Goal: Task Accomplishment & Management: Manage account settings

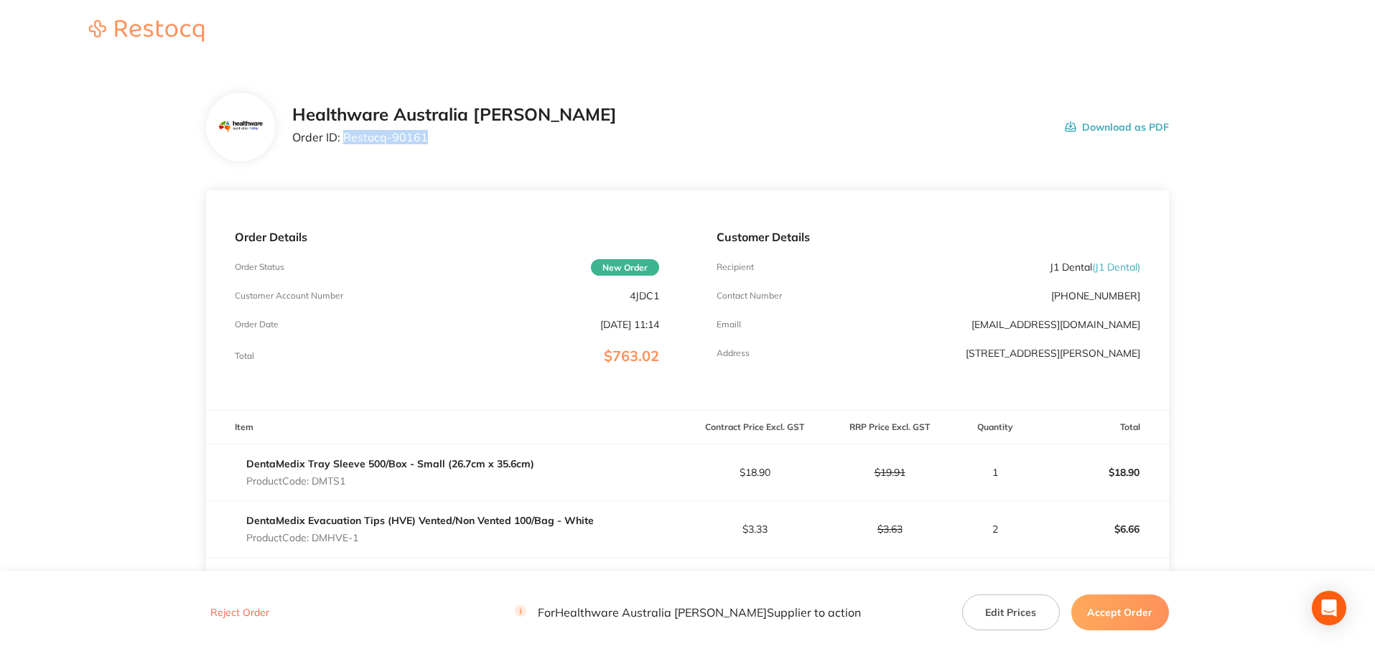
drag, startPoint x: 427, startPoint y: 145, endPoint x: 343, endPoint y: 145, distance: 84.0
click at [343, 145] on div "Healthware Australia Ridley Order ID: Restocq- 90161" at bounding box center [454, 127] width 325 height 45
copy p "Restocq- 90161"
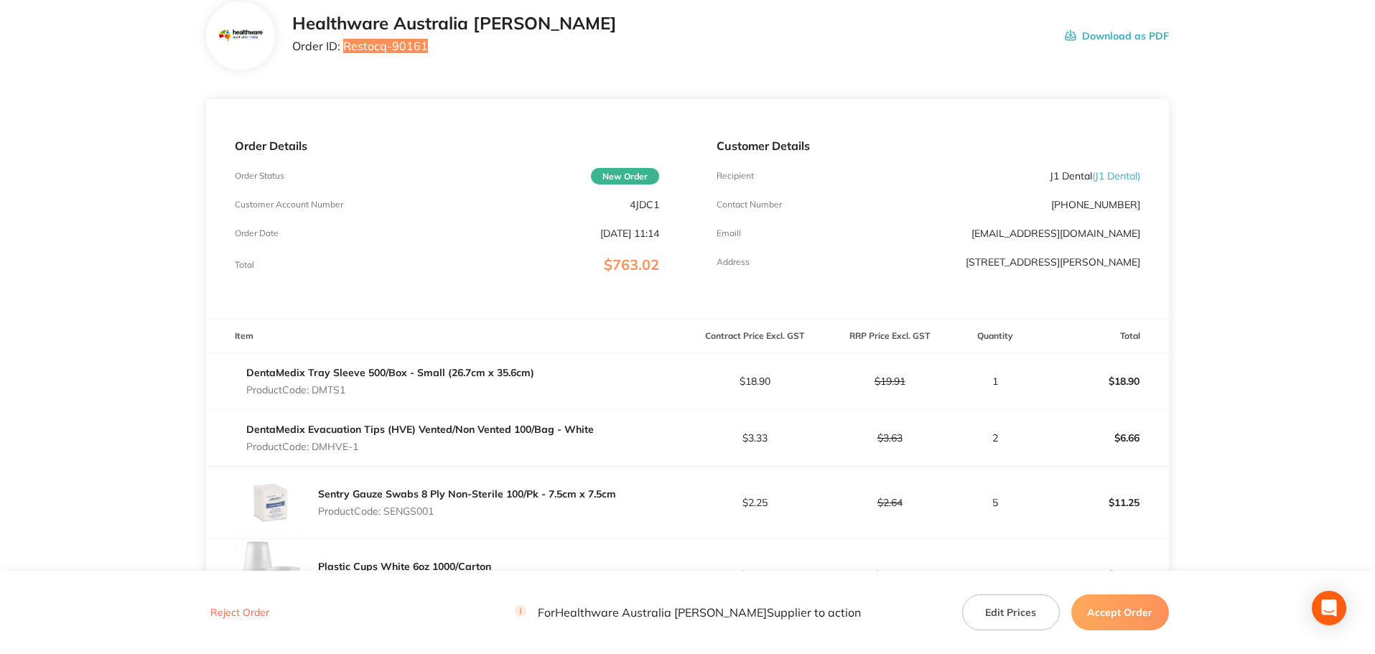
scroll to position [215, 0]
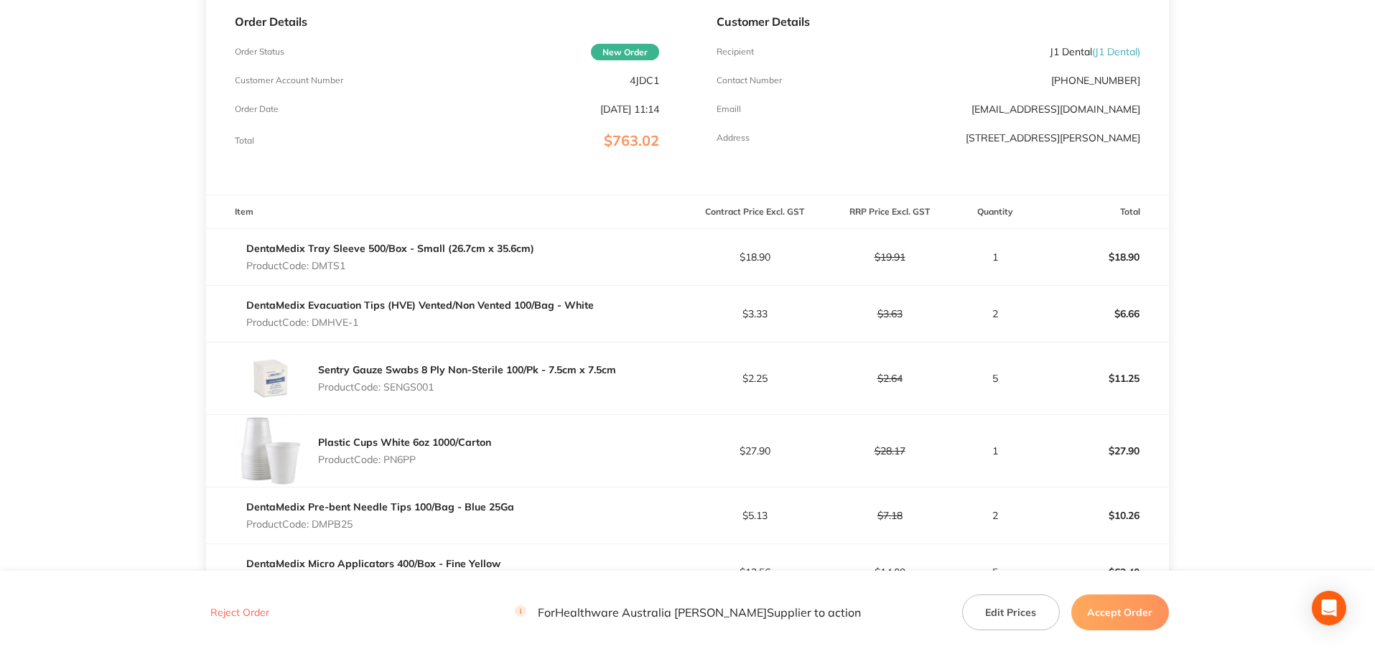
click at [340, 269] on p "Product Code: DMTS1" at bounding box center [390, 265] width 288 height 11
copy p "DMTS1"
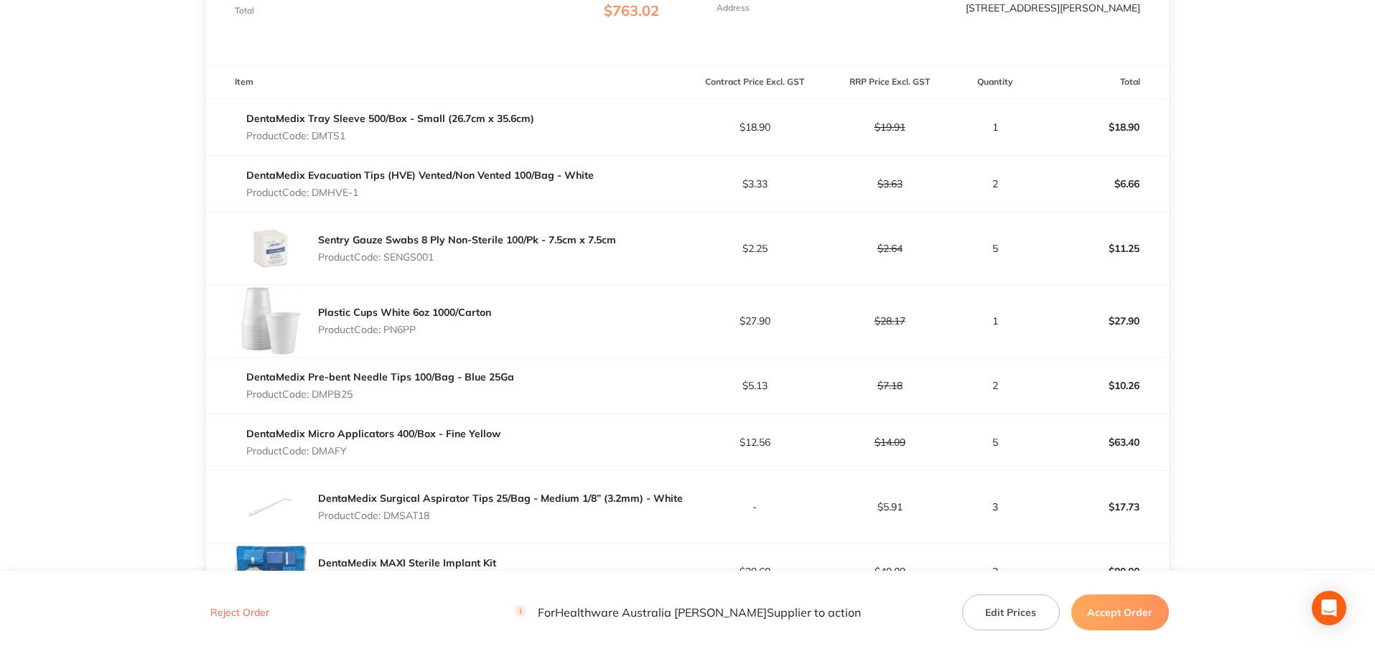
scroll to position [359, 0]
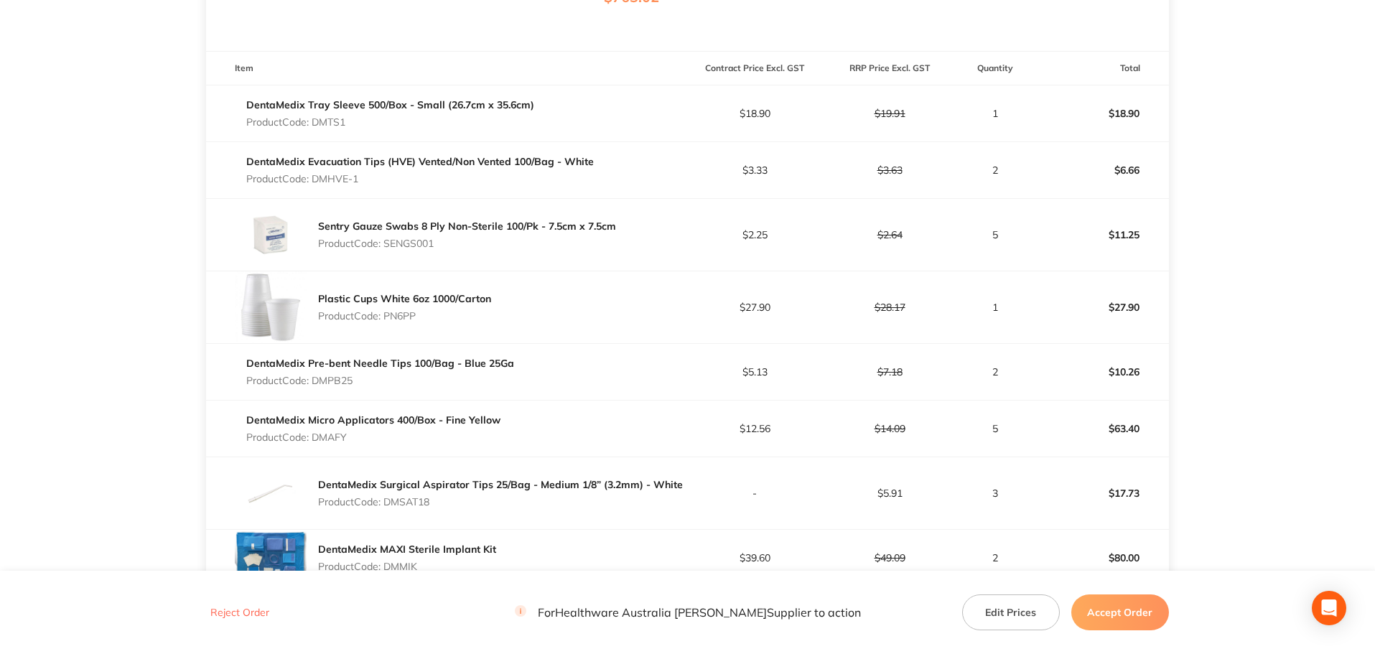
click at [342, 178] on p "Product Code: DMHVE-1" at bounding box center [420, 178] width 348 height 11
copy p "DMHVE"
click at [419, 243] on p "Product Code: SENGS001" at bounding box center [467, 243] width 298 height 11
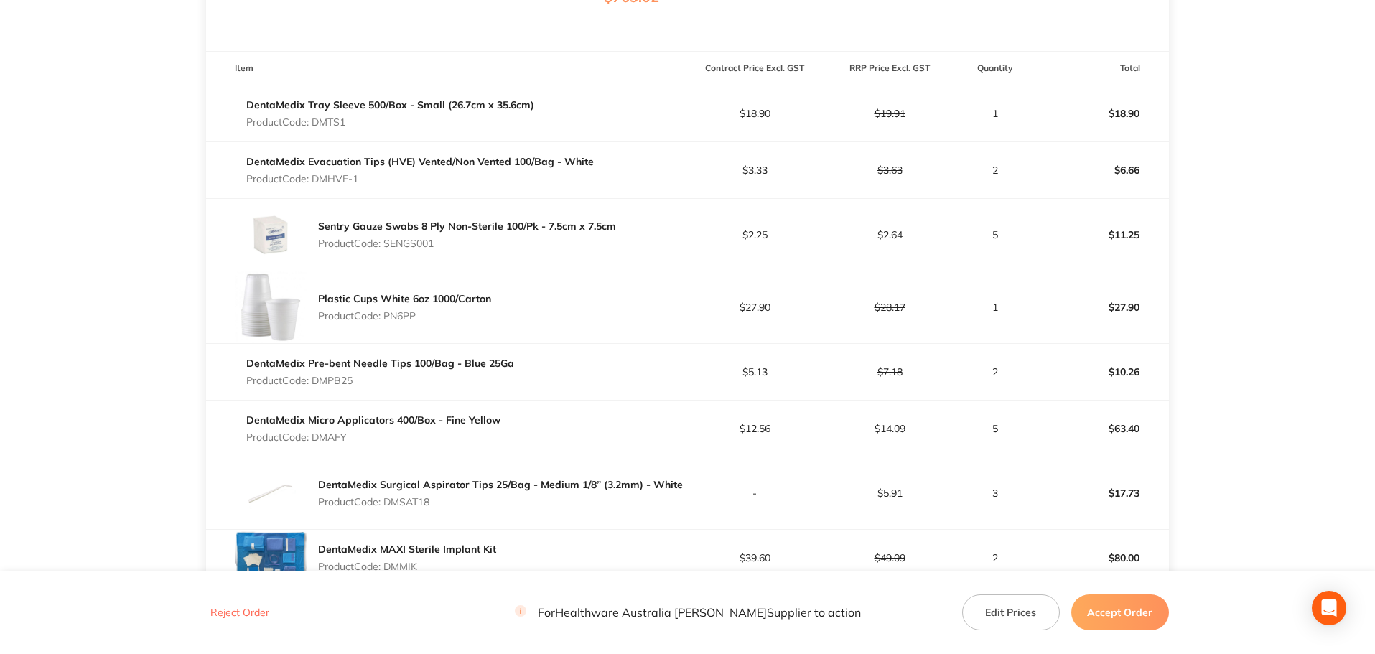
copy p "SENGS001"
click at [407, 314] on p "Product Code: PN6PP" at bounding box center [404, 315] width 173 height 11
copy p "PN6PP"
click at [343, 381] on p "Product Code: DMPB25" at bounding box center [380, 380] width 268 height 11
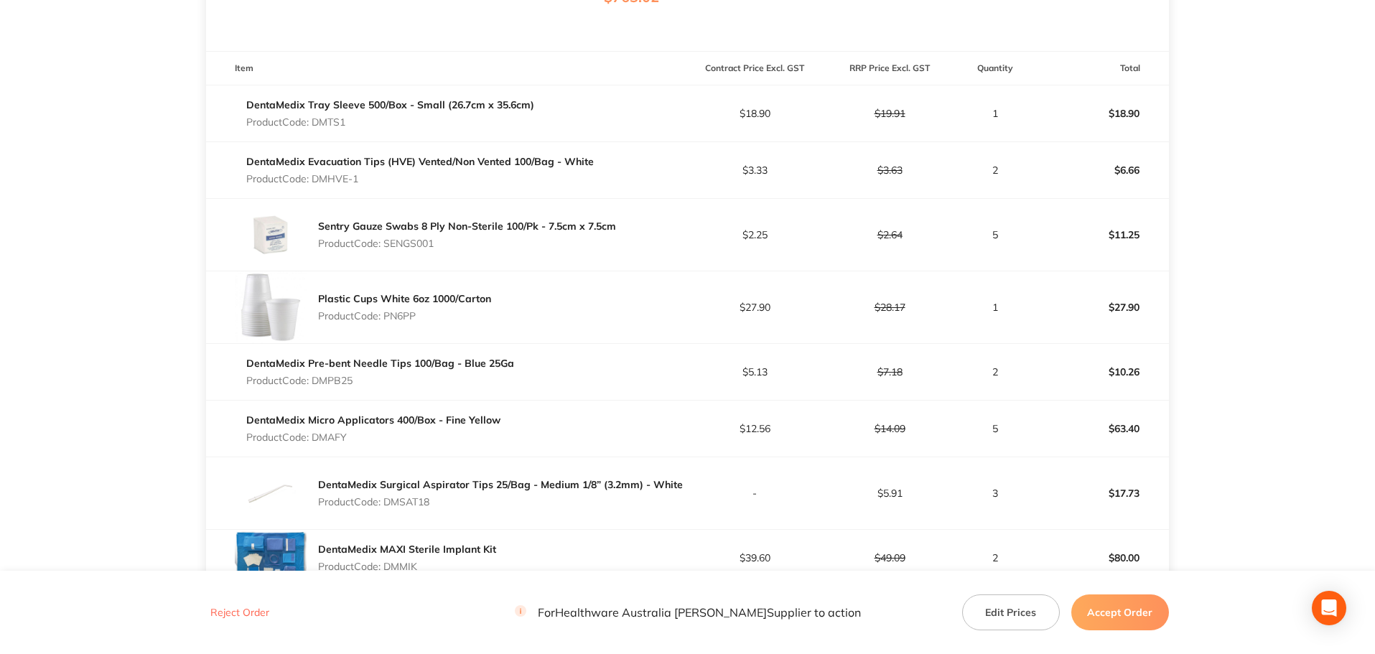
click at [343, 381] on p "Product Code: DMPB25" at bounding box center [380, 380] width 268 height 11
copy p "DMPB25"
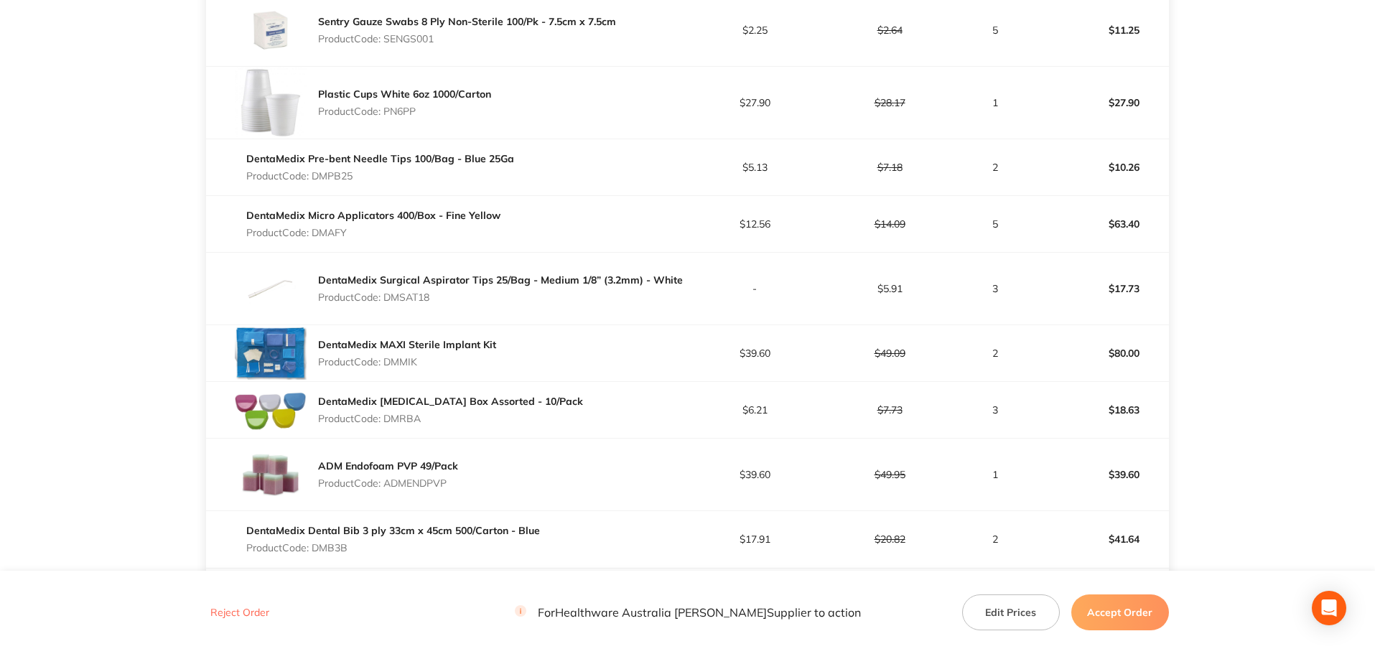
scroll to position [574, 0]
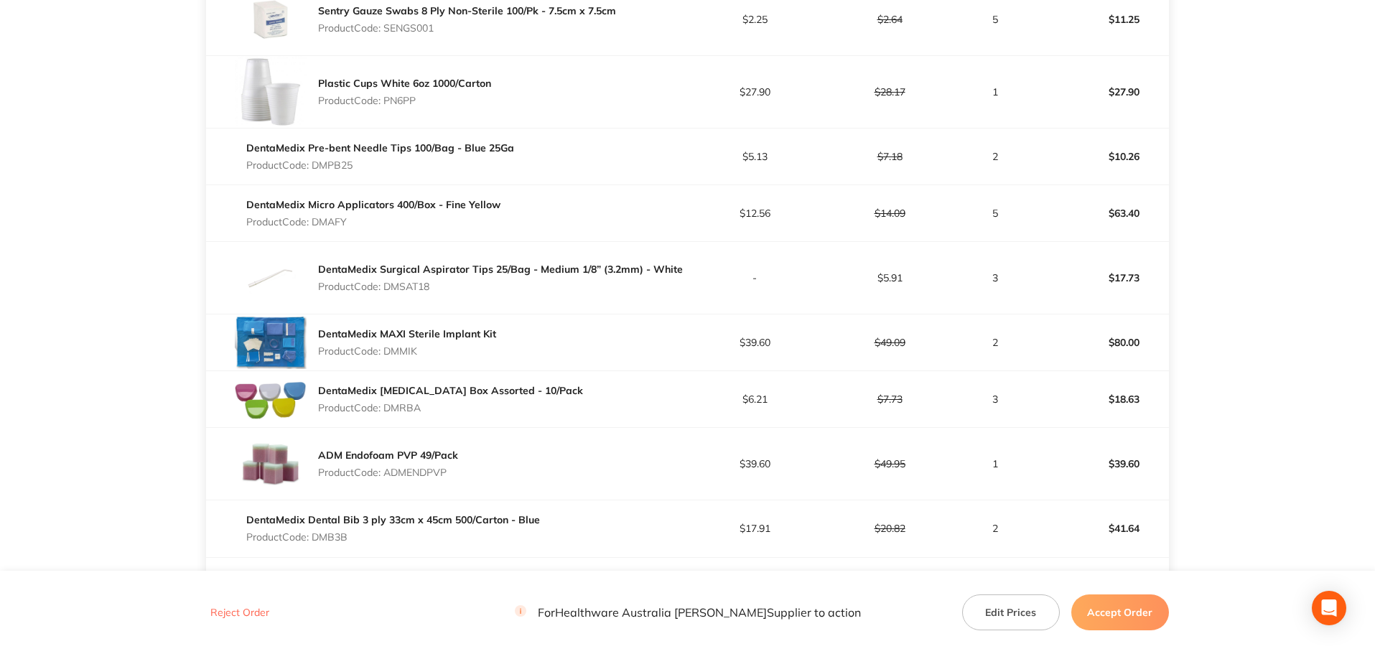
click at [332, 221] on p "Product Code: DMAFY" at bounding box center [373, 221] width 254 height 11
copy p "DMAFY"
click at [411, 284] on p "Product Code: DMSAT18" at bounding box center [500, 286] width 365 height 11
click at [412, 283] on p "Product Code: DMSAT18" at bounding box center [500, 286] width 365 height 11
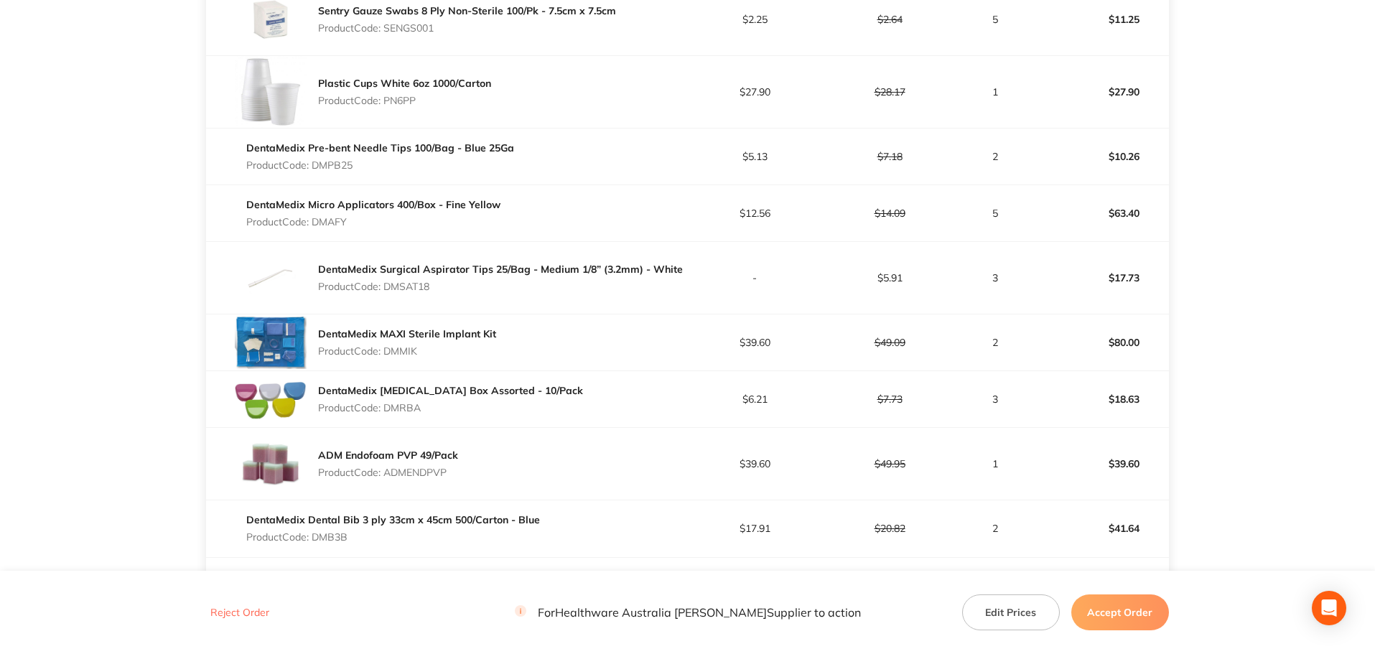
copy p "DMSAT18"
click at [407, 350] on p "Product Code: DMMIK" at bounding box center [407, 350] width 178 height 11
copy p "DMMIK"
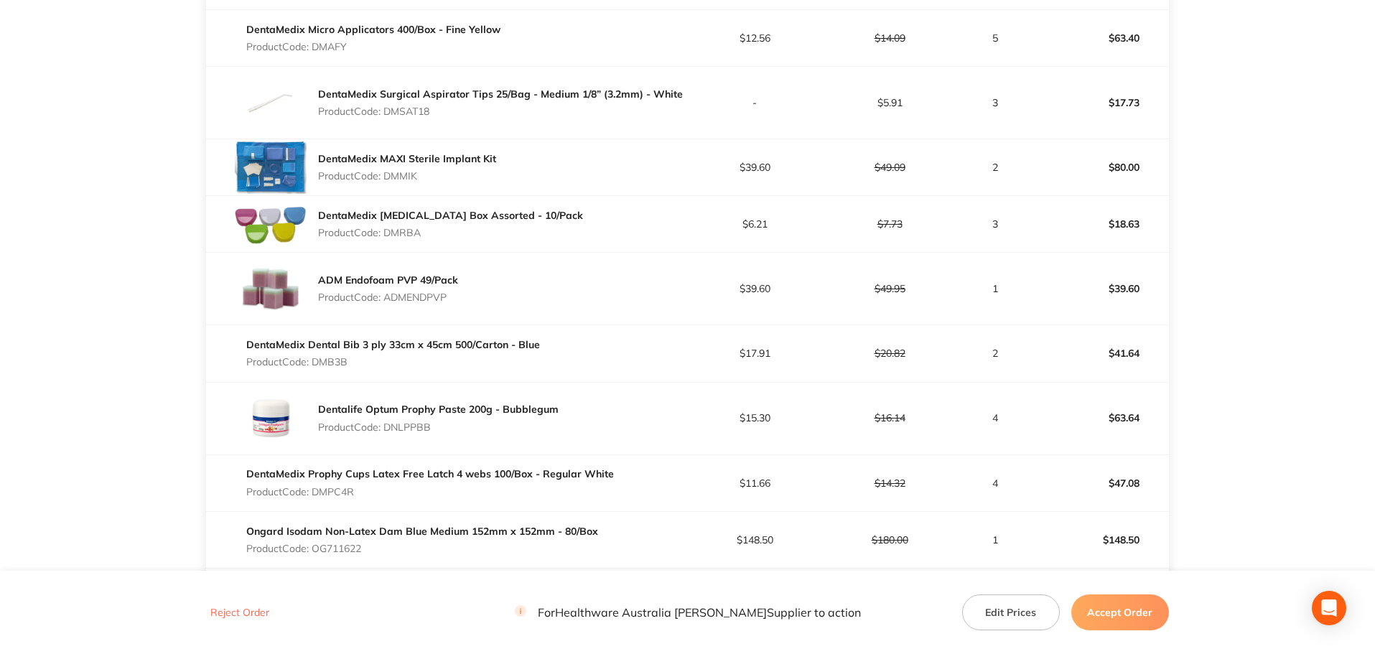
scroll to position [790, 0]
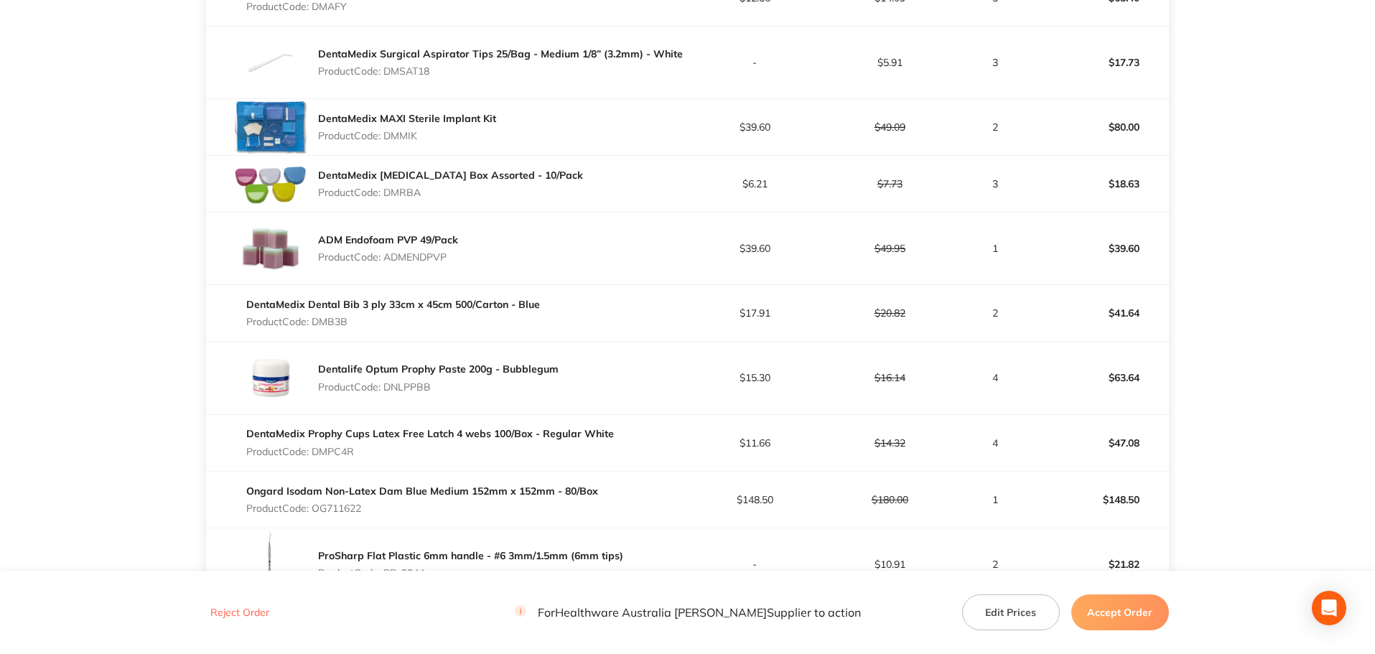
click at [411, 193] on p "Product Code: DMRBA" at bounding box center [450, 192] width 265 height 11
copy p "DMRBA"
click at [420, 260] on p "Product Code: ADMENDPVP" at bounding box center [388, 256] width 140 height 11
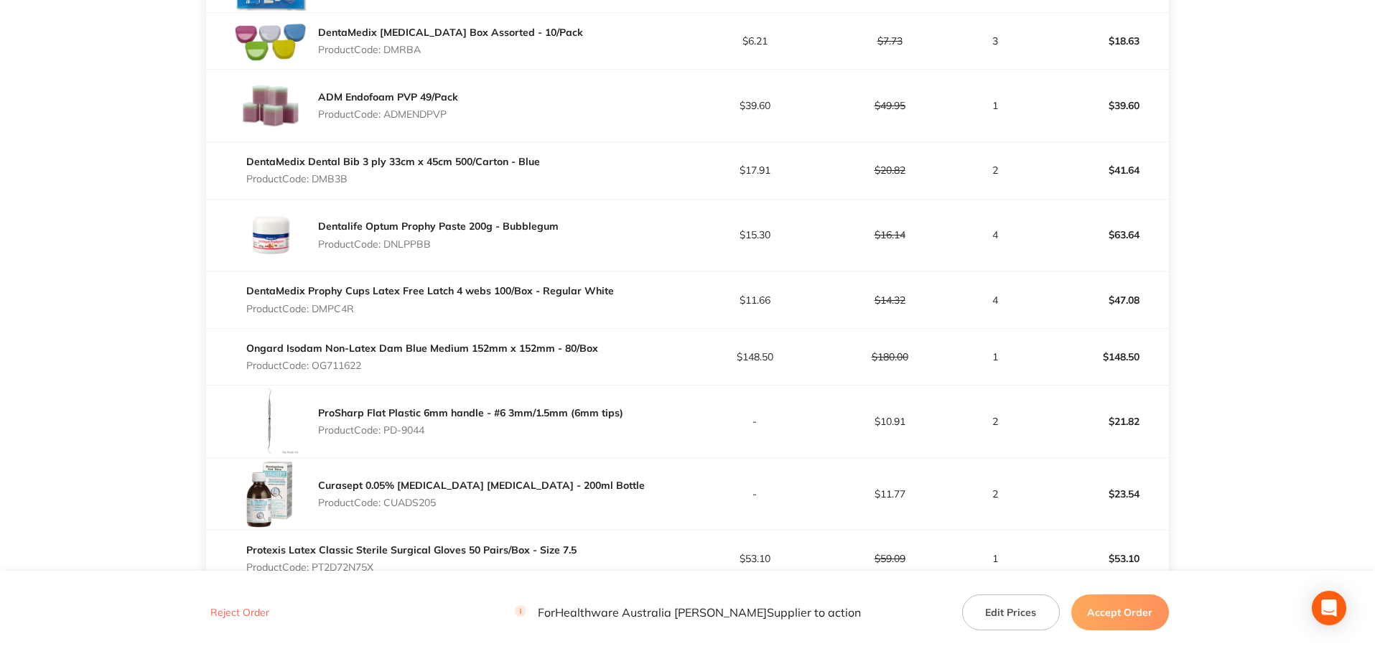
scroll to position [934, 0]
click at [335, 177] on p "Product Code: DMB3B" at bounding box center [393, 177] width 294 height 11
click at [428, 243] on p "Product Code: DNLPPBB" at bounding box center [438, 243] width 241 height 11
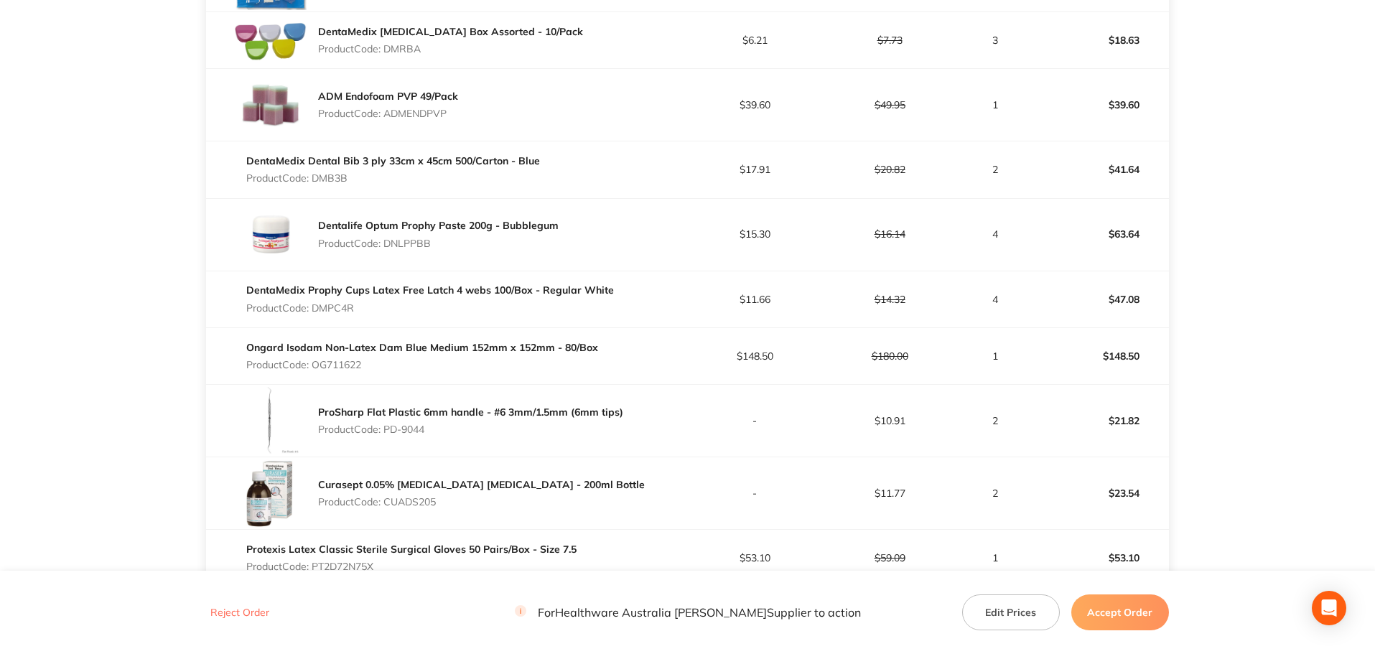
click at [348, 309] on p "Product Code: DMPC4R" at bounding box center [430, 307] width 368 height 11
click at [321, 367] on p "Product Code: OG711622" at bounding box center [422, 364] width 352 height 11
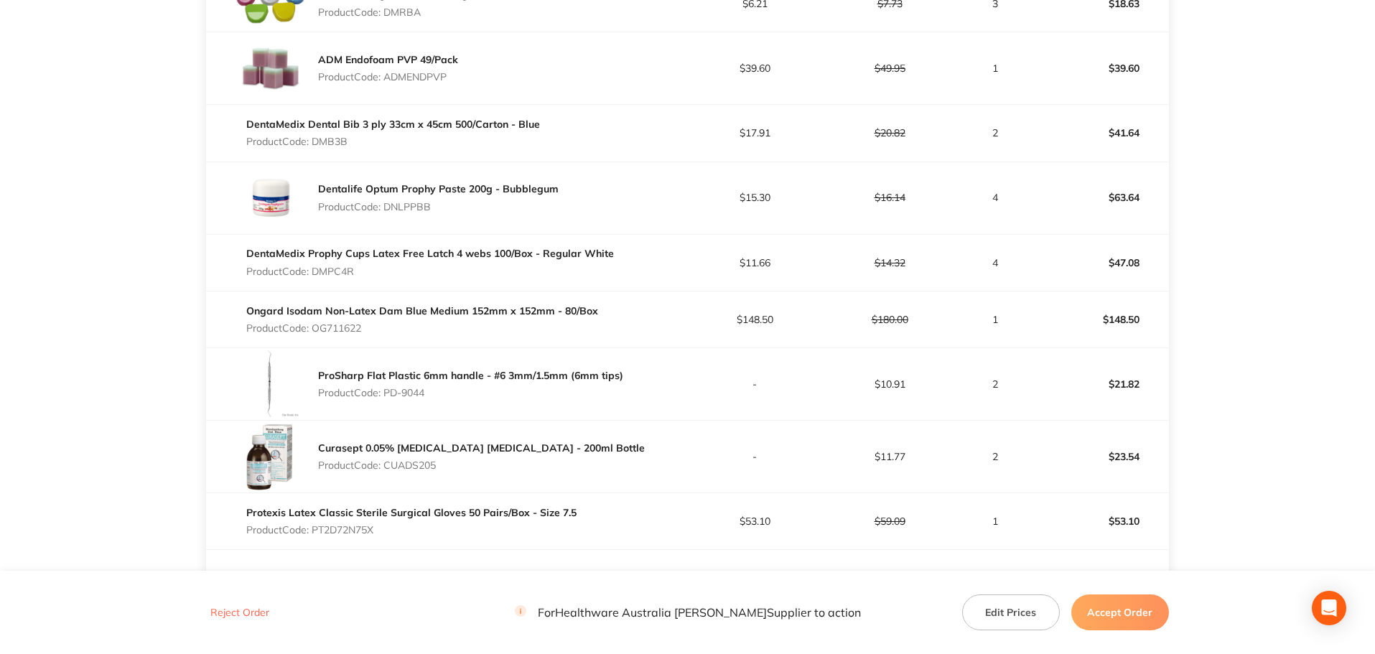
scroll to position [1005, 0]
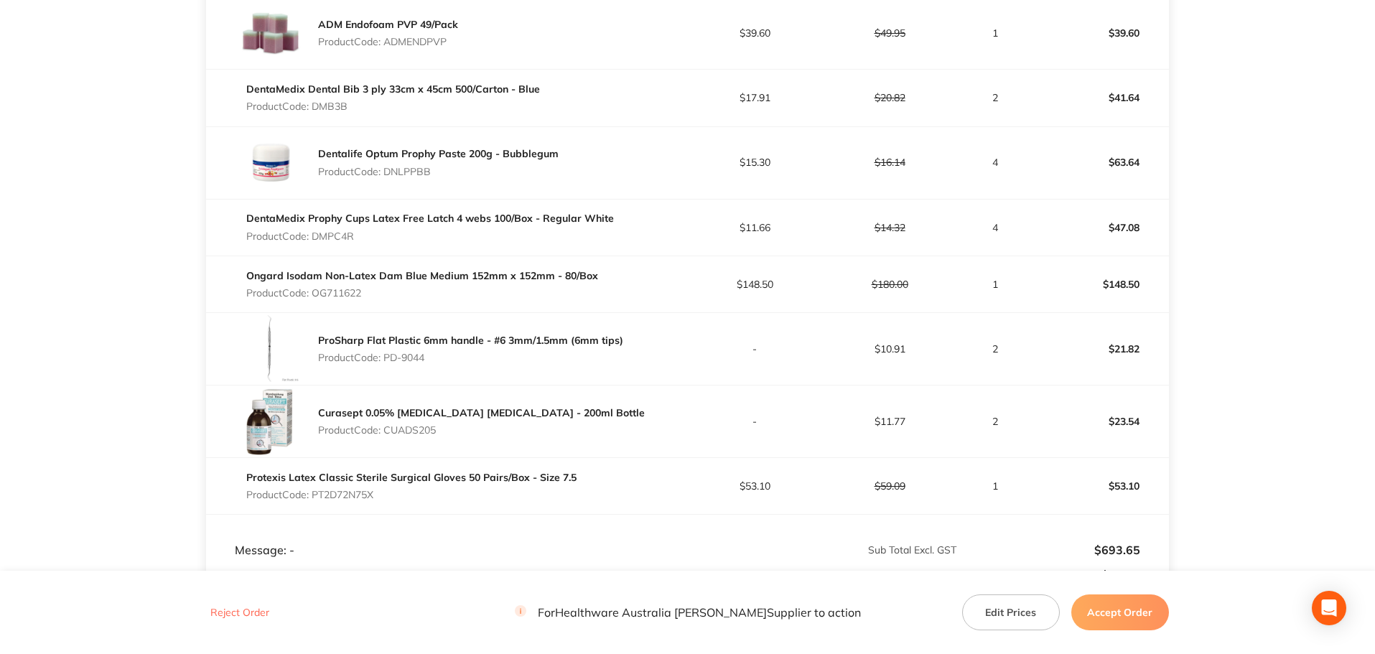
drag, startPoint x: 432, startPoint y: 356, endPoint x: 387, endPoint y: 360, distance: 45.4
click at [387, 360] on p "Product Code: PD-9044" at bounding box center [470, 357] width 305 height 11
click at [403, 428] on p "Product Code: CUADS205" at bounding box center [481, 429] width 327 height 11
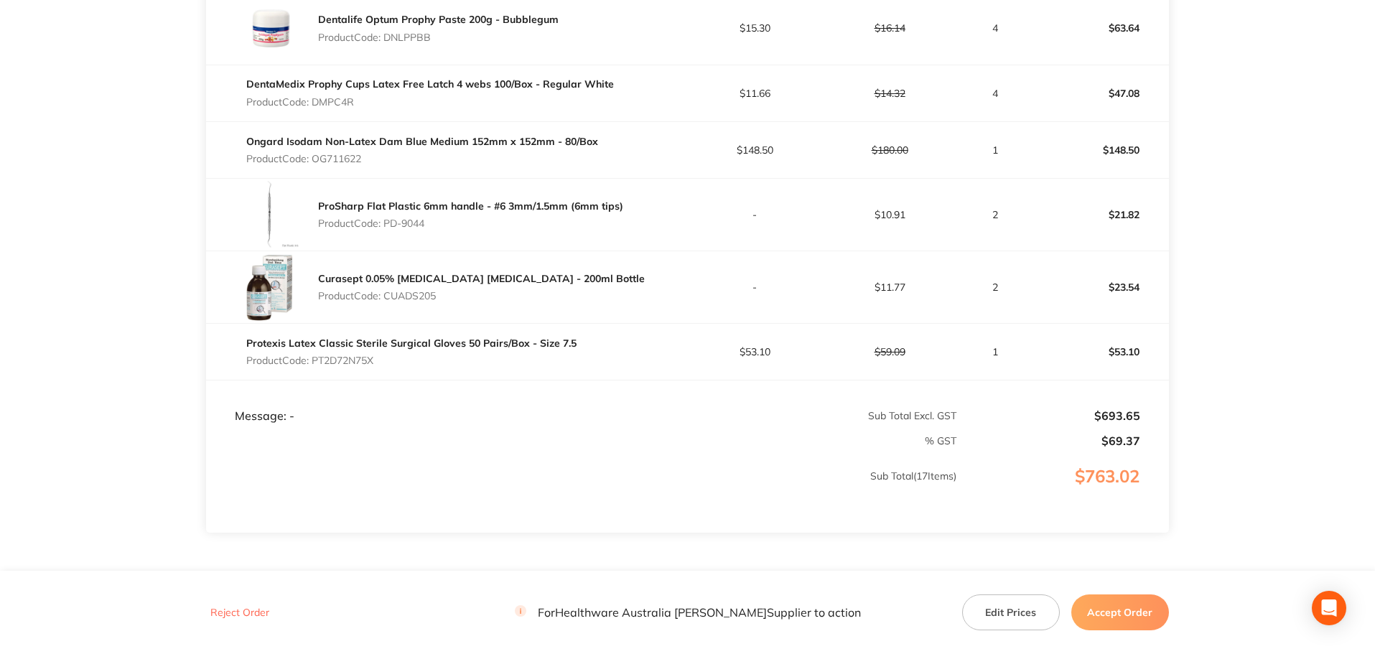
scroll to position [1149, 0]
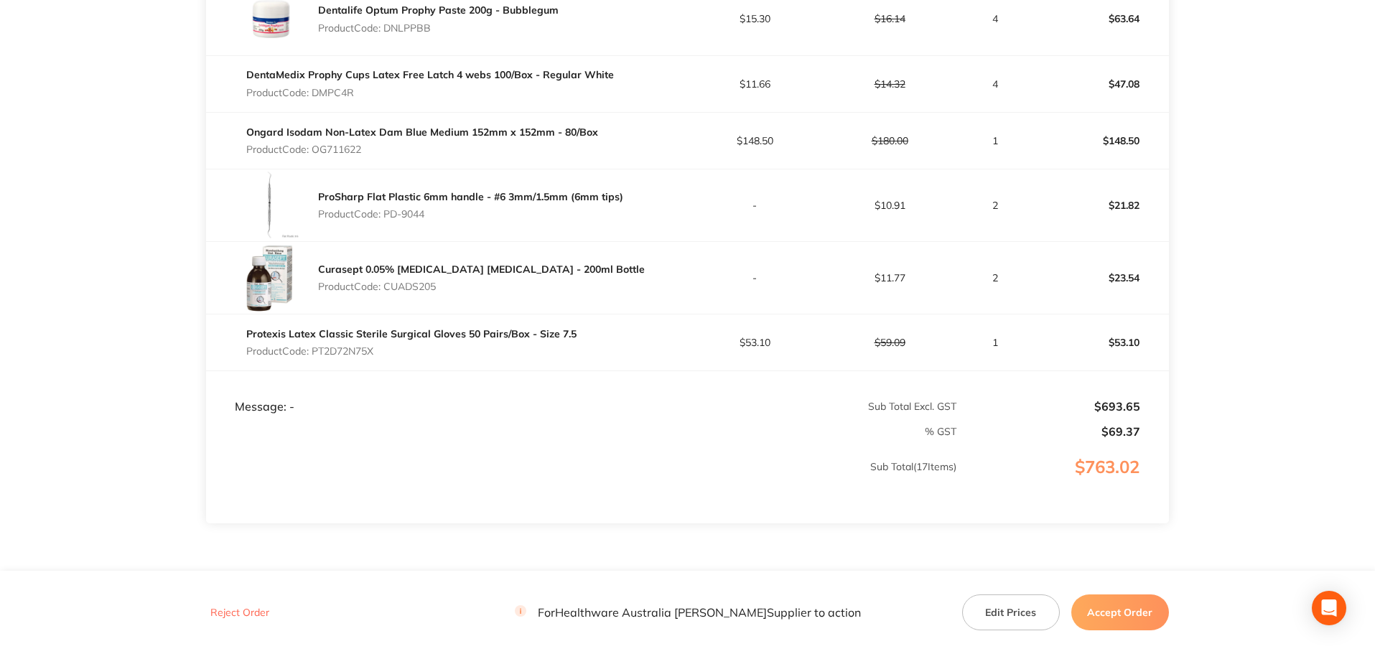
click at [360, 355] on p "Product Code: PT2D72N75X" at bounding box center [411, 350] width 330 height 11
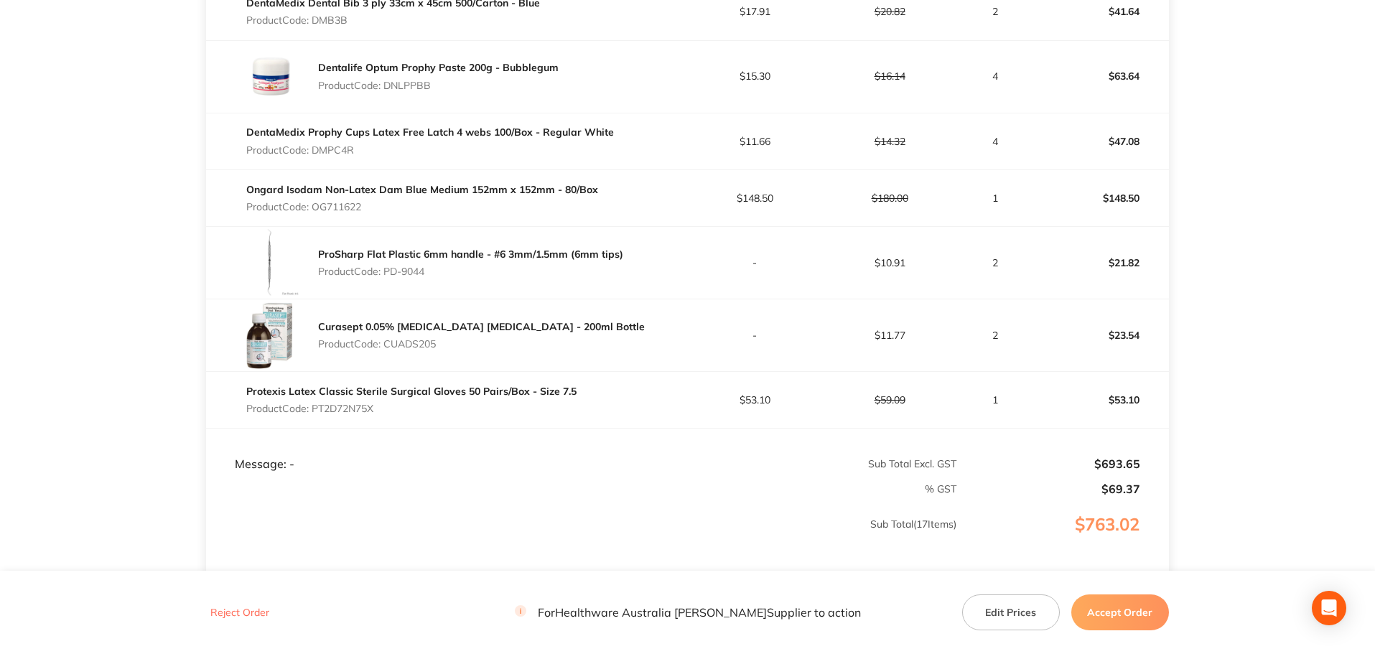
scroll to position [1216, 0]
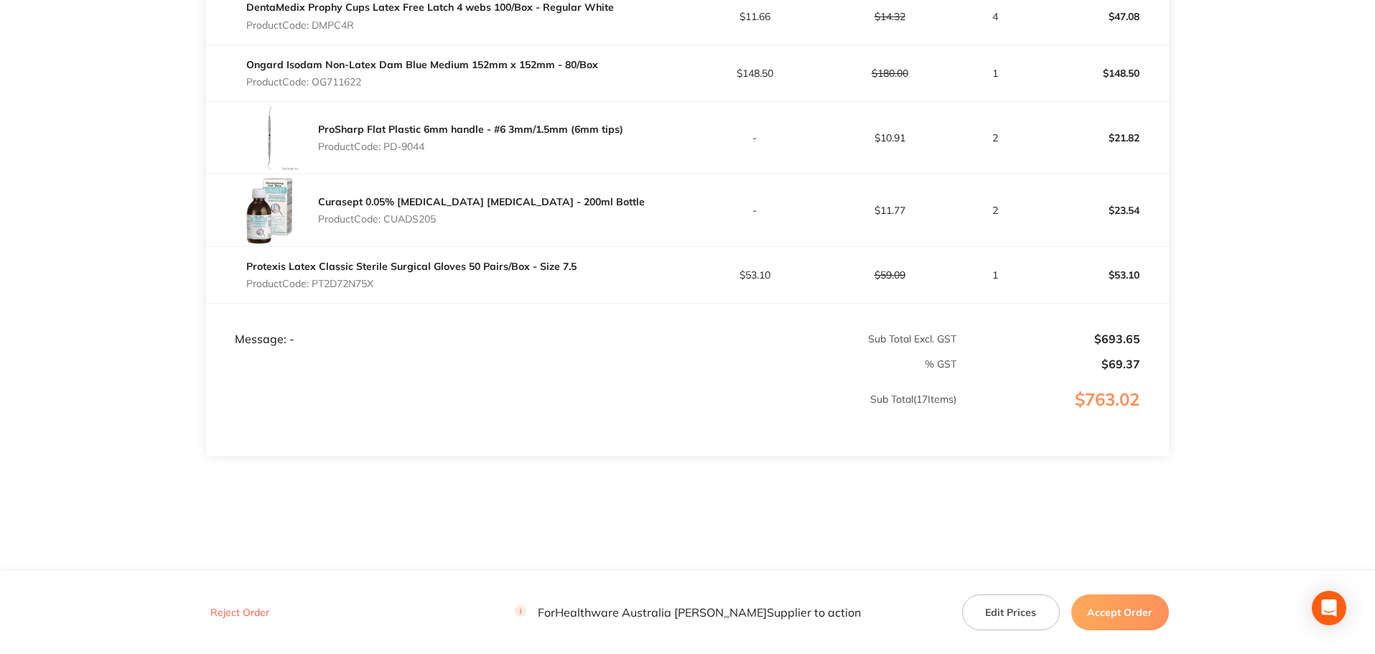
click at [1125, 610] on button "Accept Order" at bounding box center [1120, 613] width 98 height 36
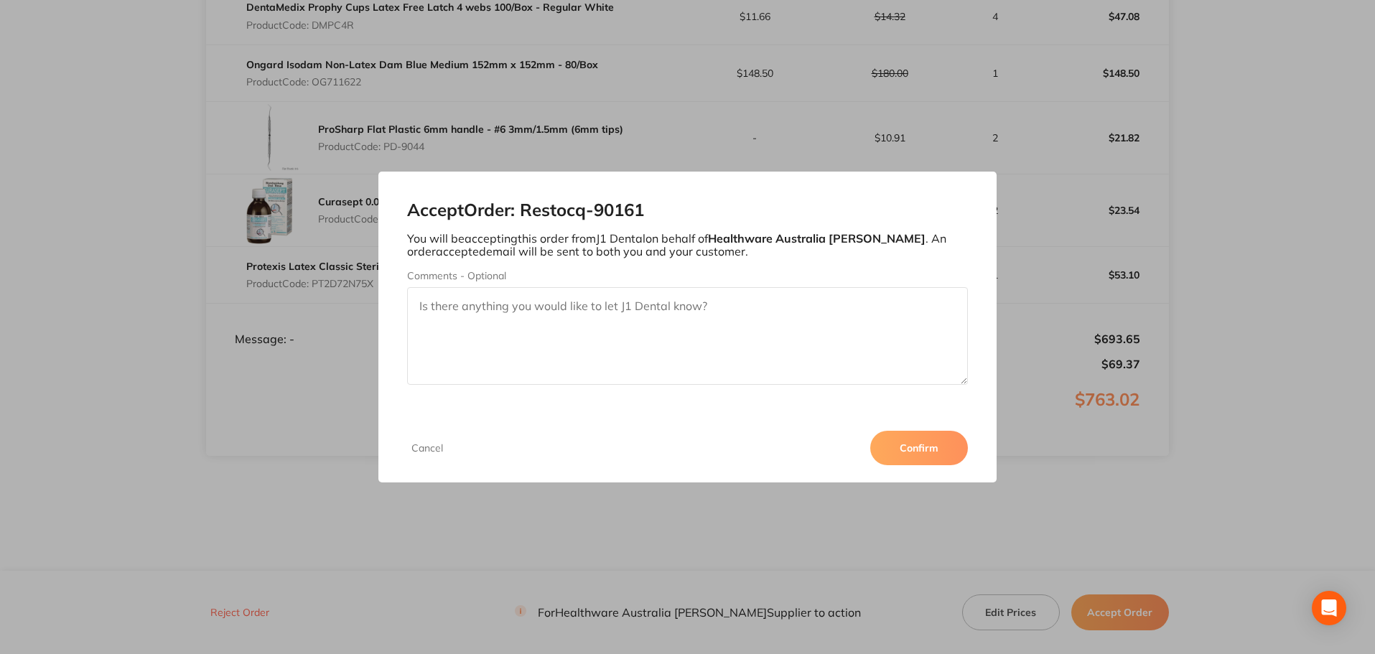
click at [914, 455] on button "Confirm" at bounding box center [919, 448] width 98 height 34
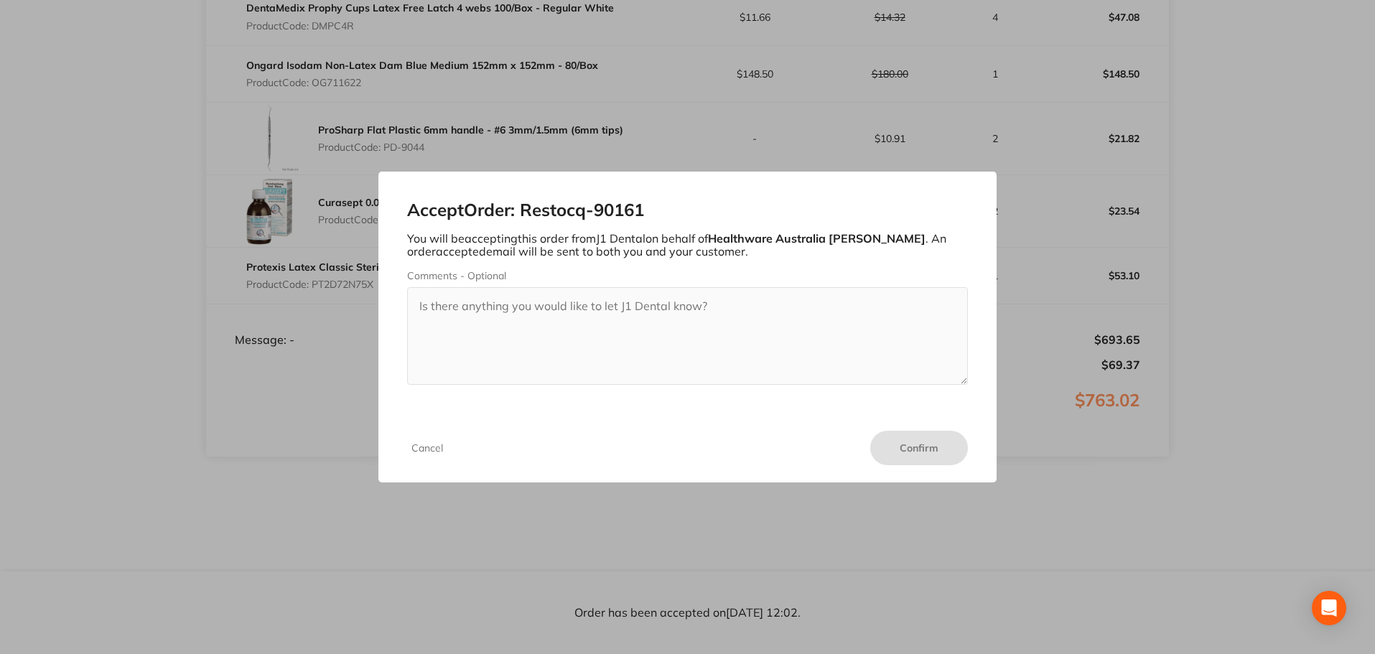
scroll to position [1216, 0]
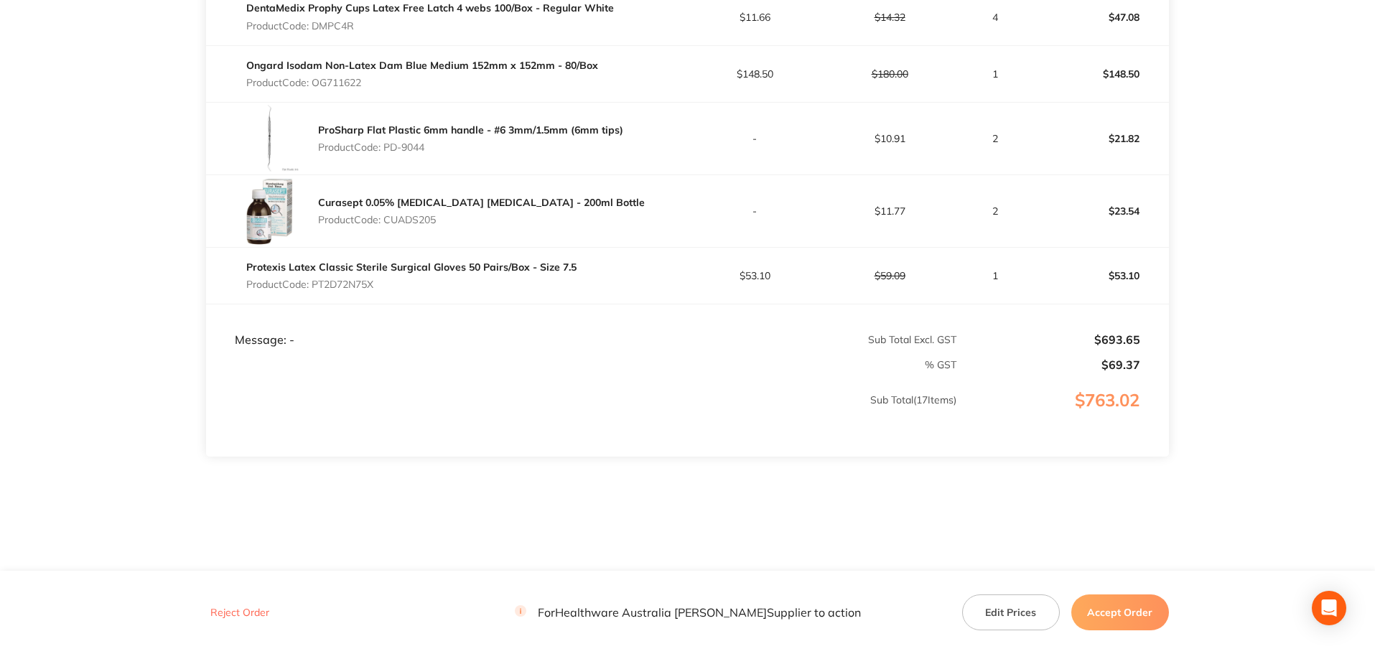
click at [1112, 618] on button "Accept Order" at bounding box center [1120, 613] width 98 height 36
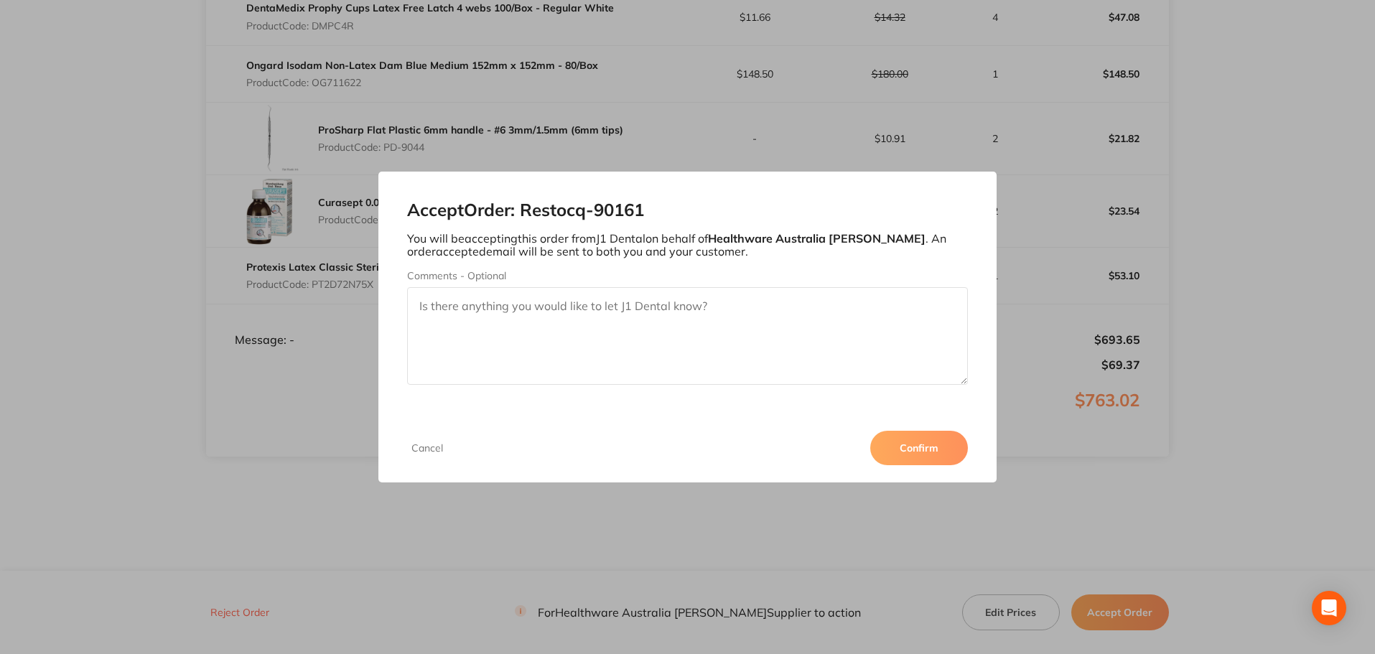
click at [944, 457] on button "Confirm" at bounding box center [919, 448] width 98 height 34
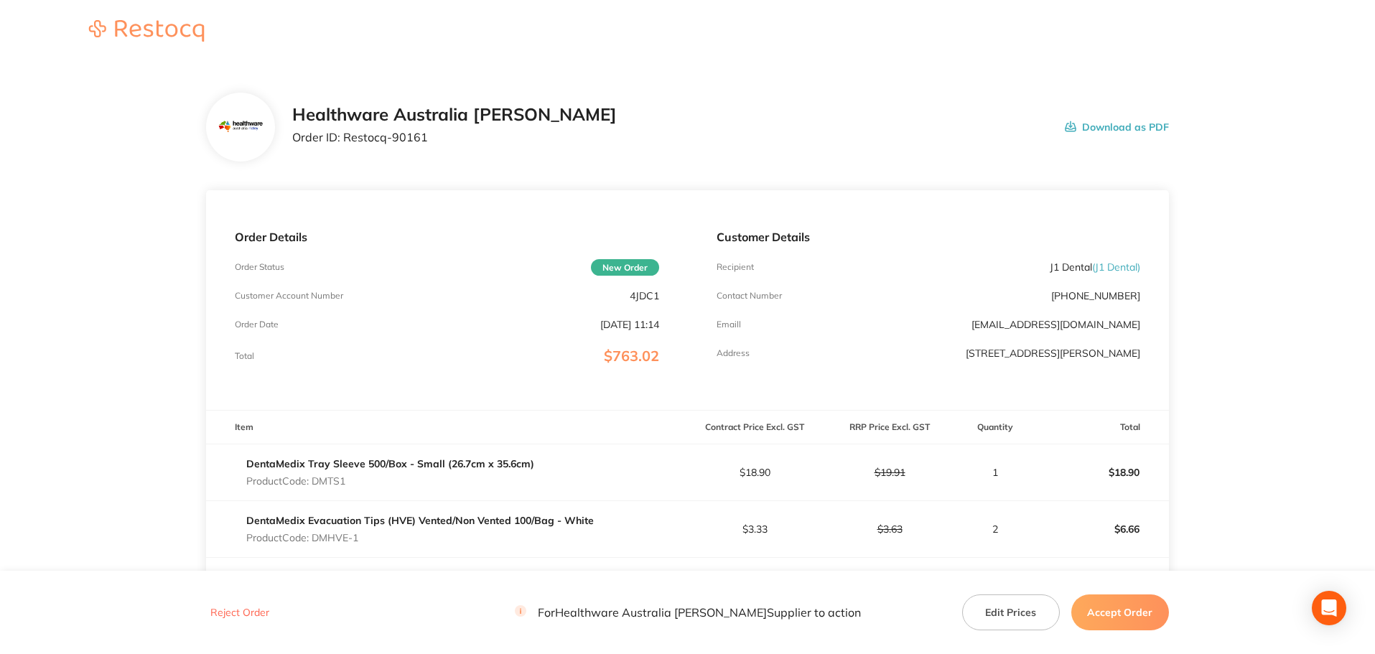
click at [1114, 608] on button "Accept Order" at bounding box center [1120, 613] width 98 height 36
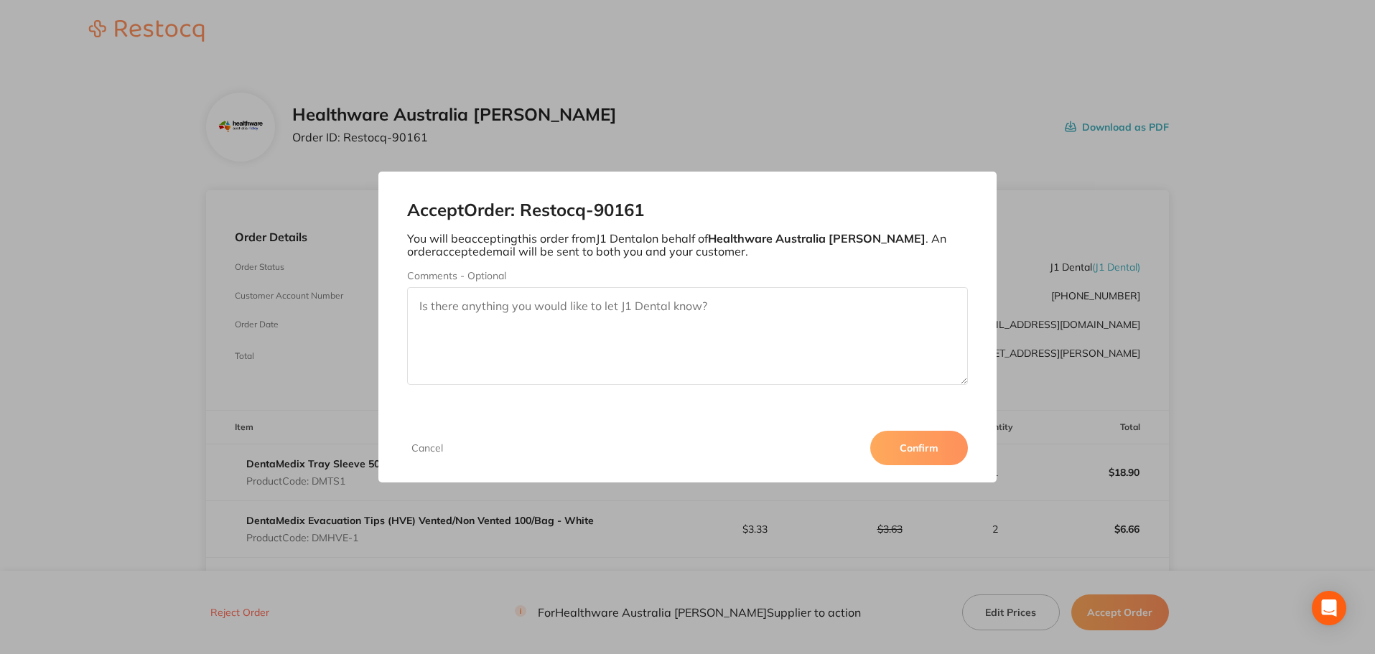
click at [964, 442] on button "Confirm" at bounding box center [919, 448] width 98 height 34
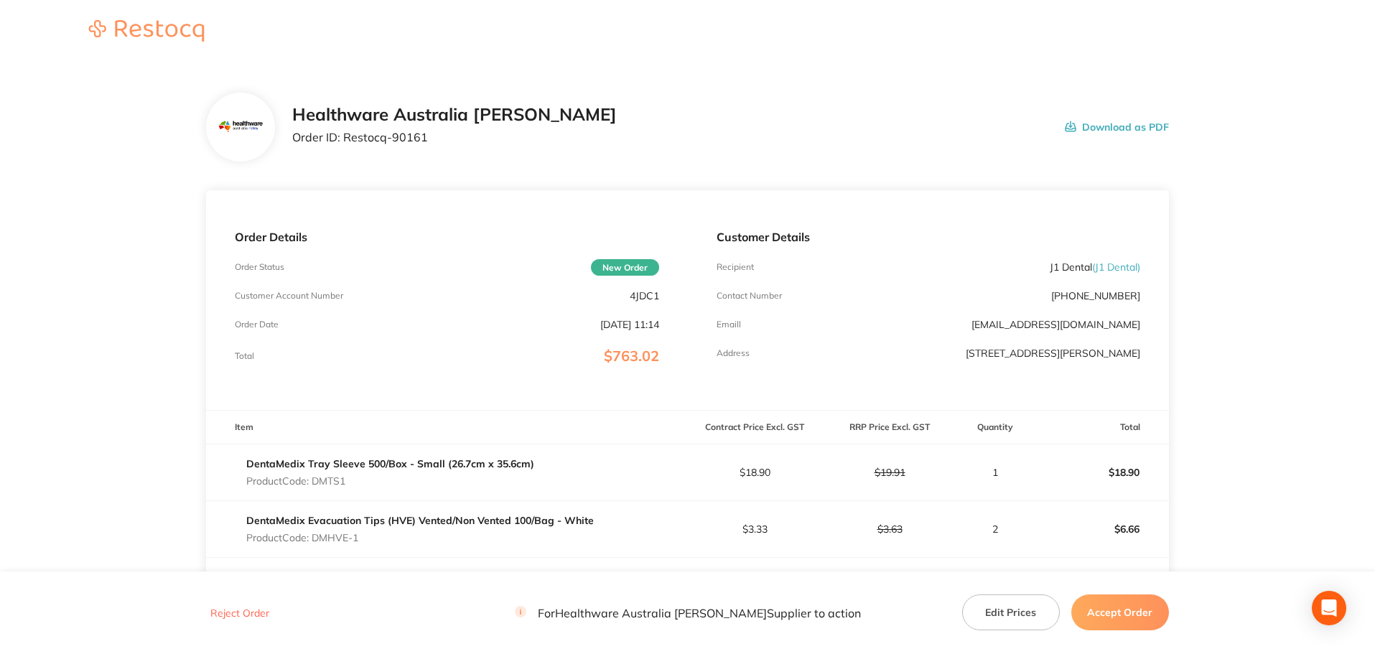
click at [1102, 616] on button "Accept Order" at bounding box center [1120, 613] width 98 height 36
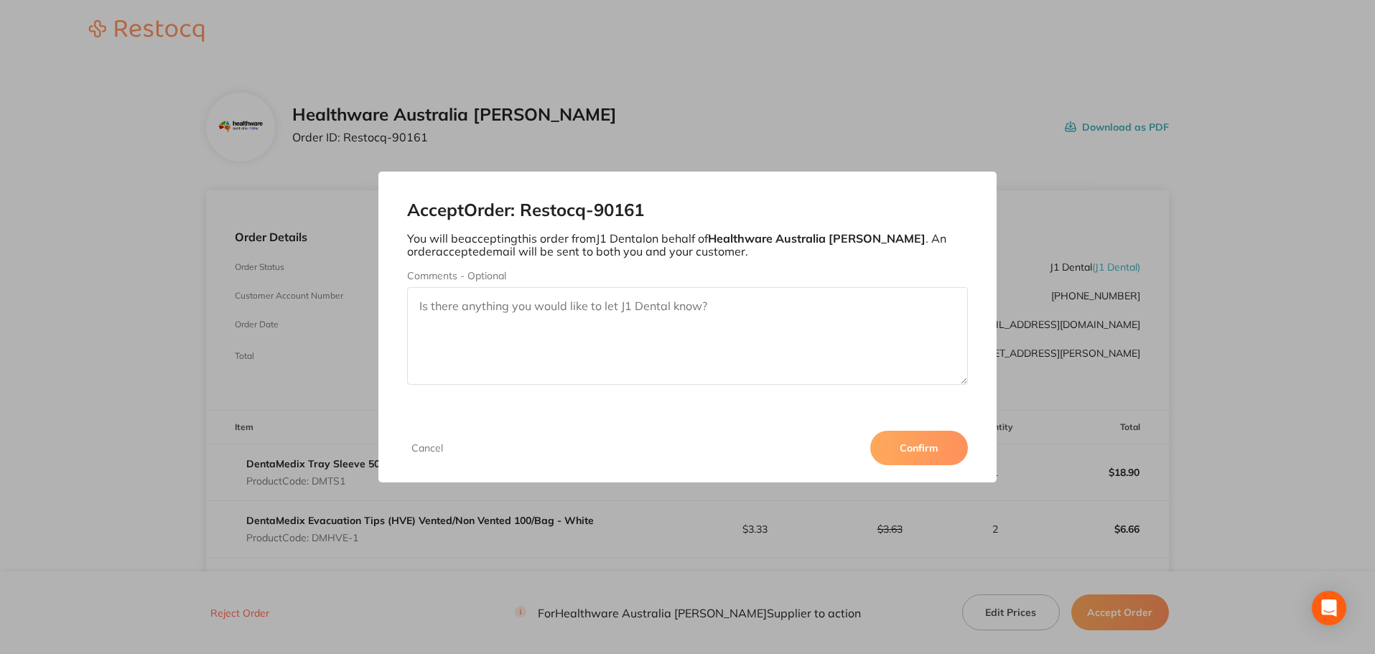
click at [949, 440] on button "Confirm" at bounding box center [919, 448] width 98 height 34
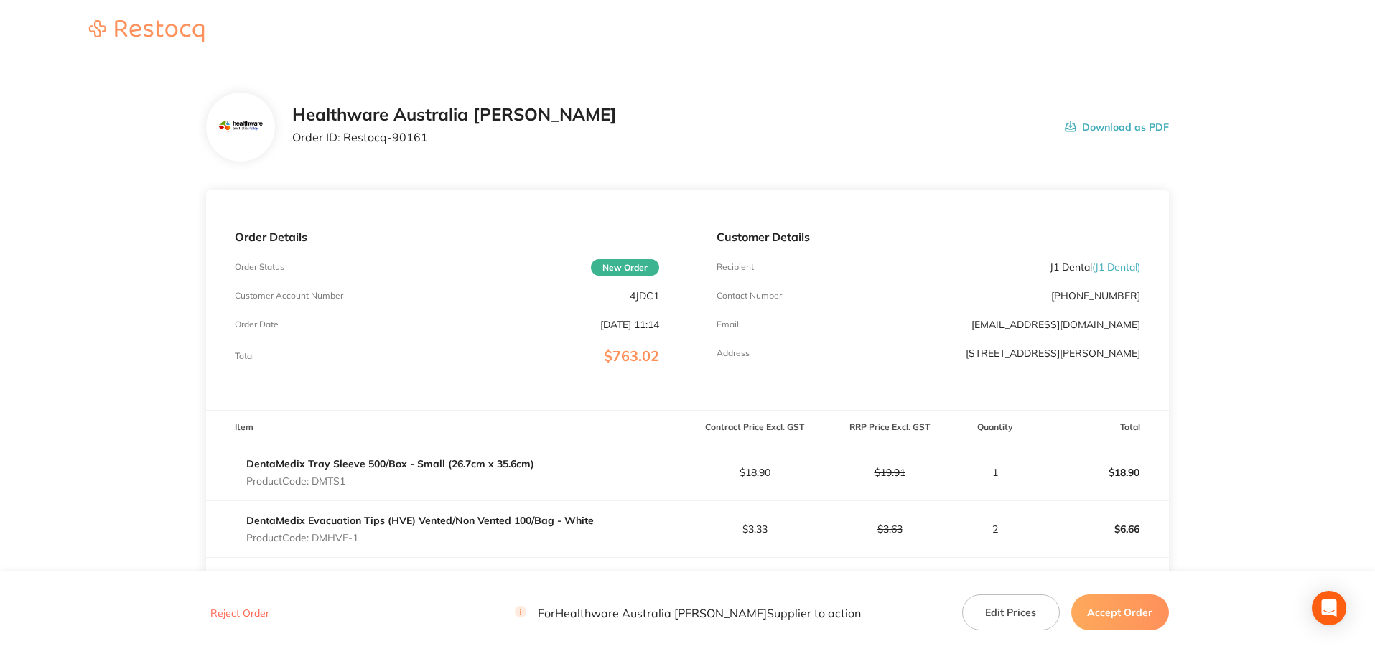
click at [1144, 618] on button "Accept Order" at bounding box center [1120, 613] width 98 height 36
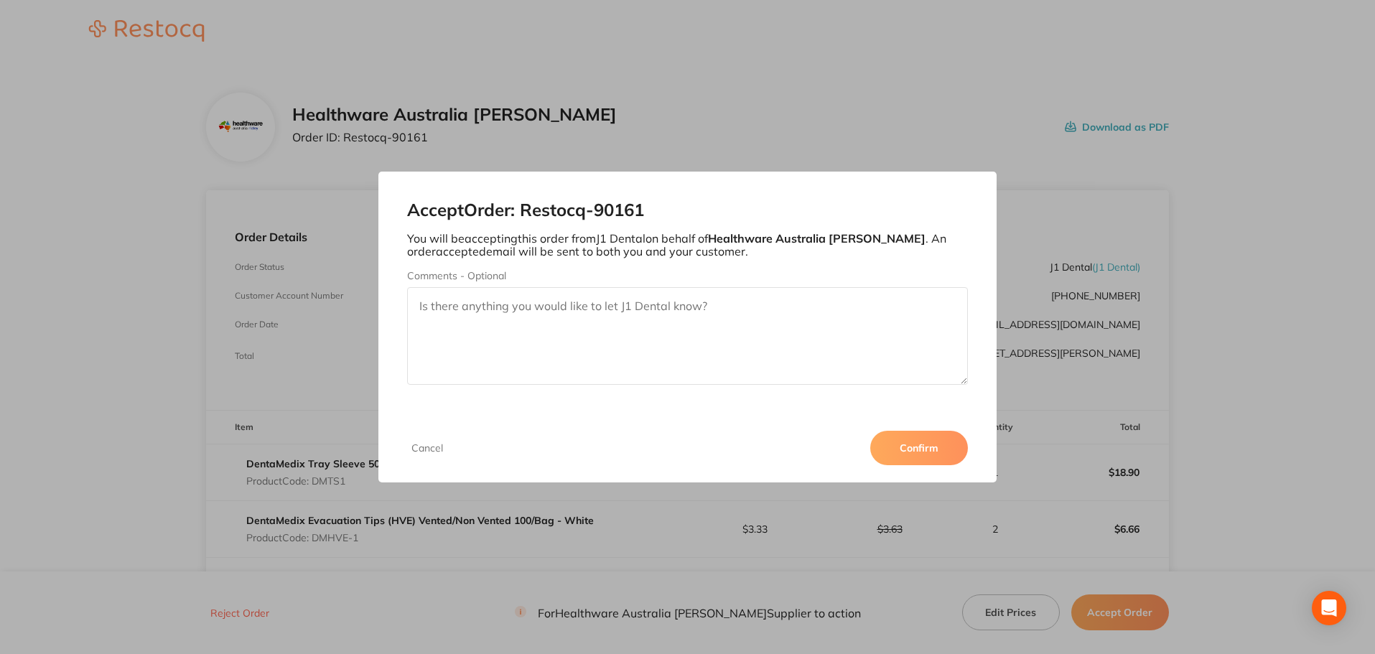
click at [939, 439] on button "Confirm" at bounding box center [919, 448] width 98 height 34
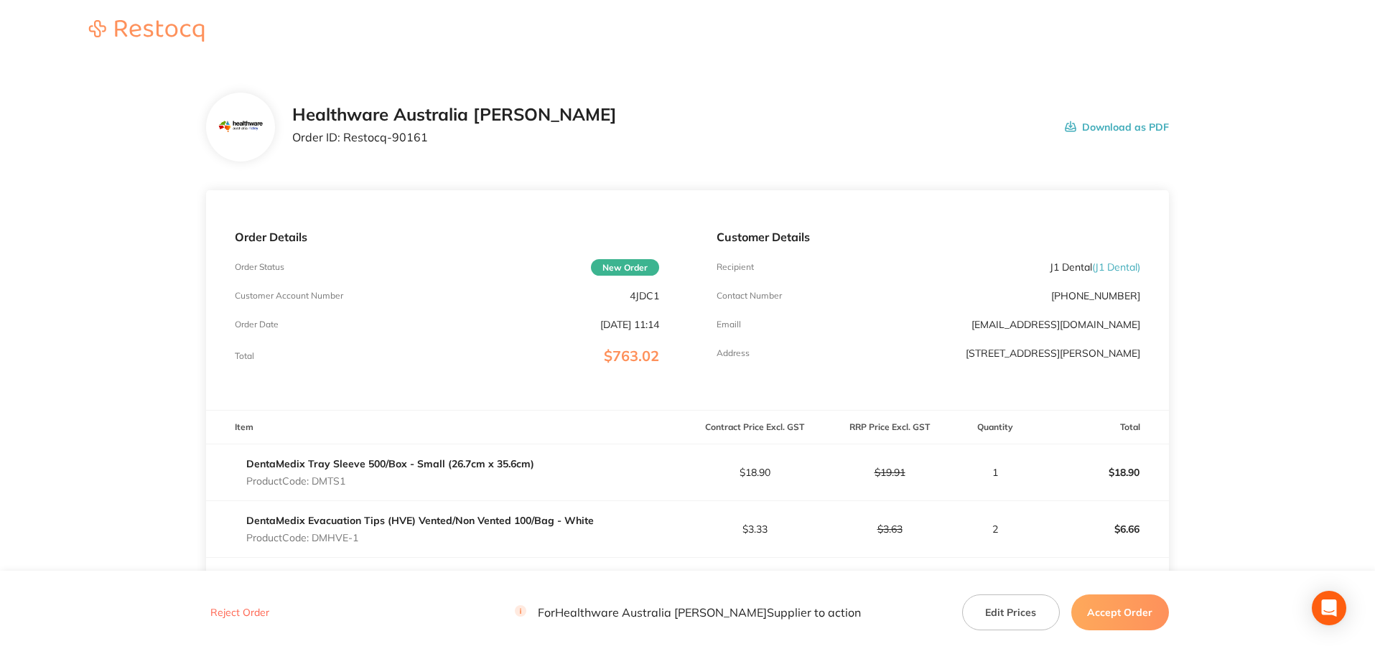
click at [1114, 623] on button "Accept Order" at bounding box center [1120, 613] width 98 height 36
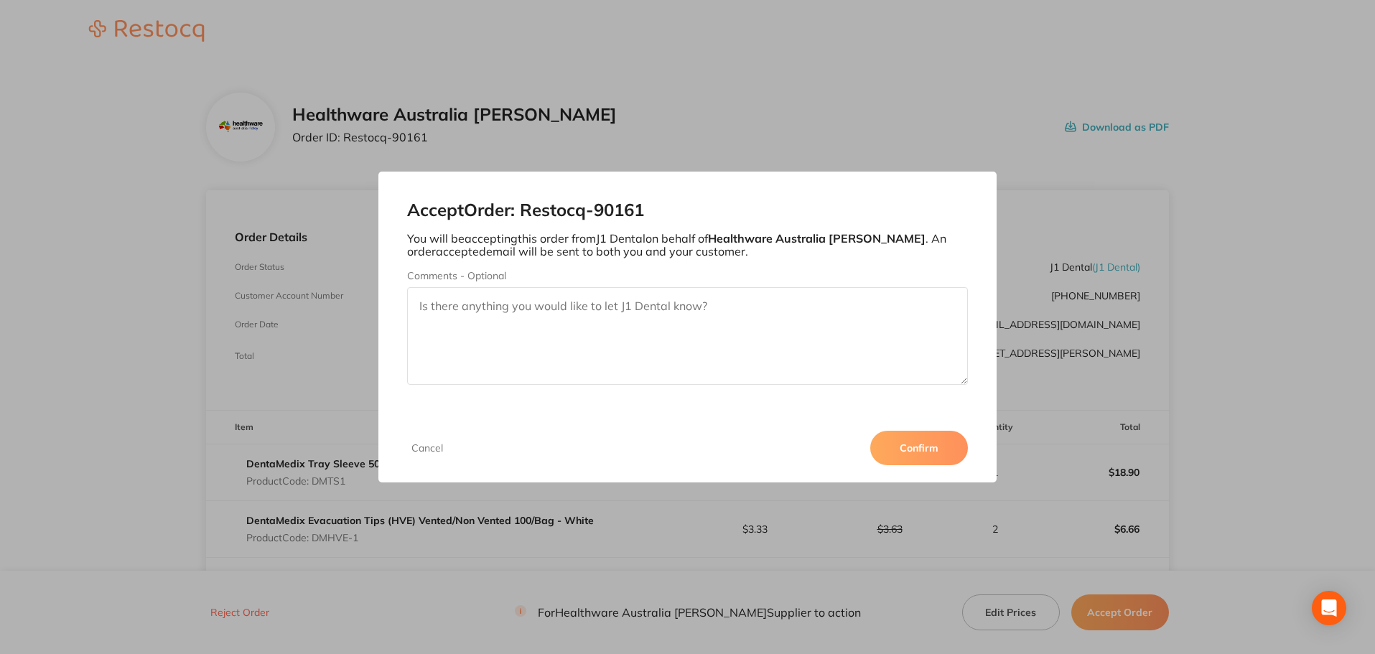
click at [949, 442] on button "Confirm" at bounding box center [919, 448] width 98 height 34
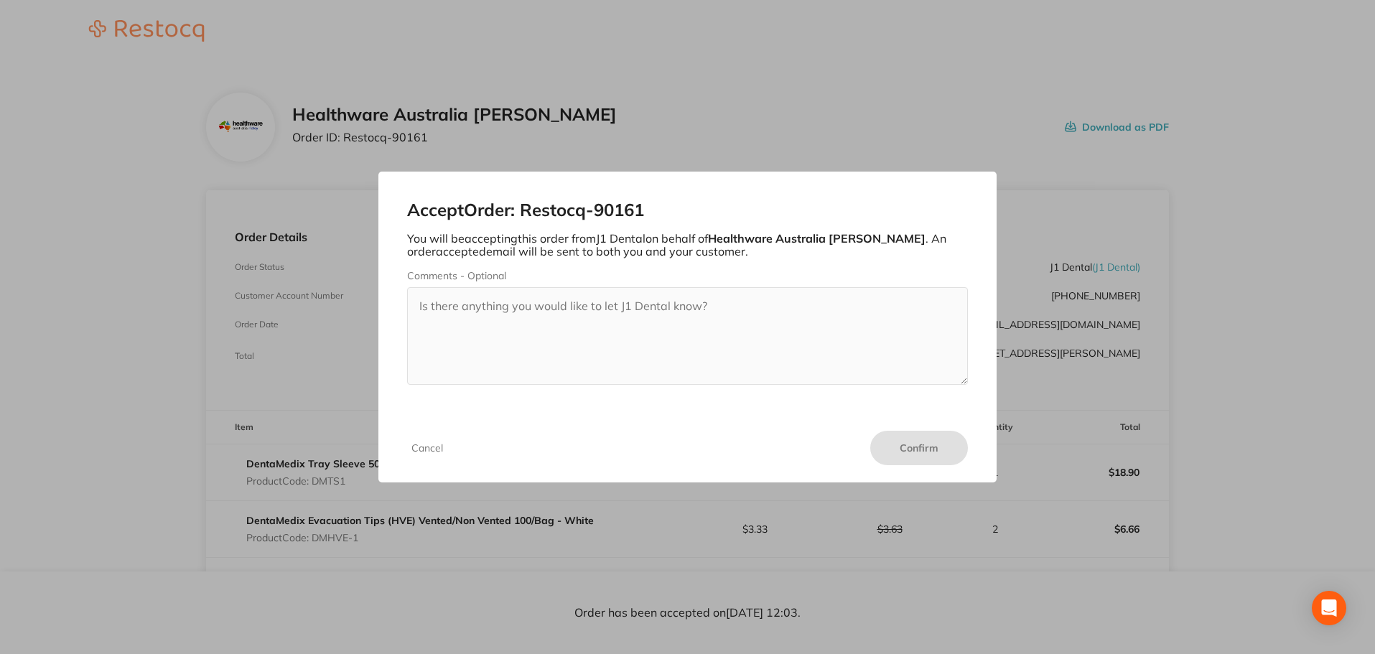
click at [434, 448] on button "Cancel" at bounding box center [427, 448] width 40 height 13
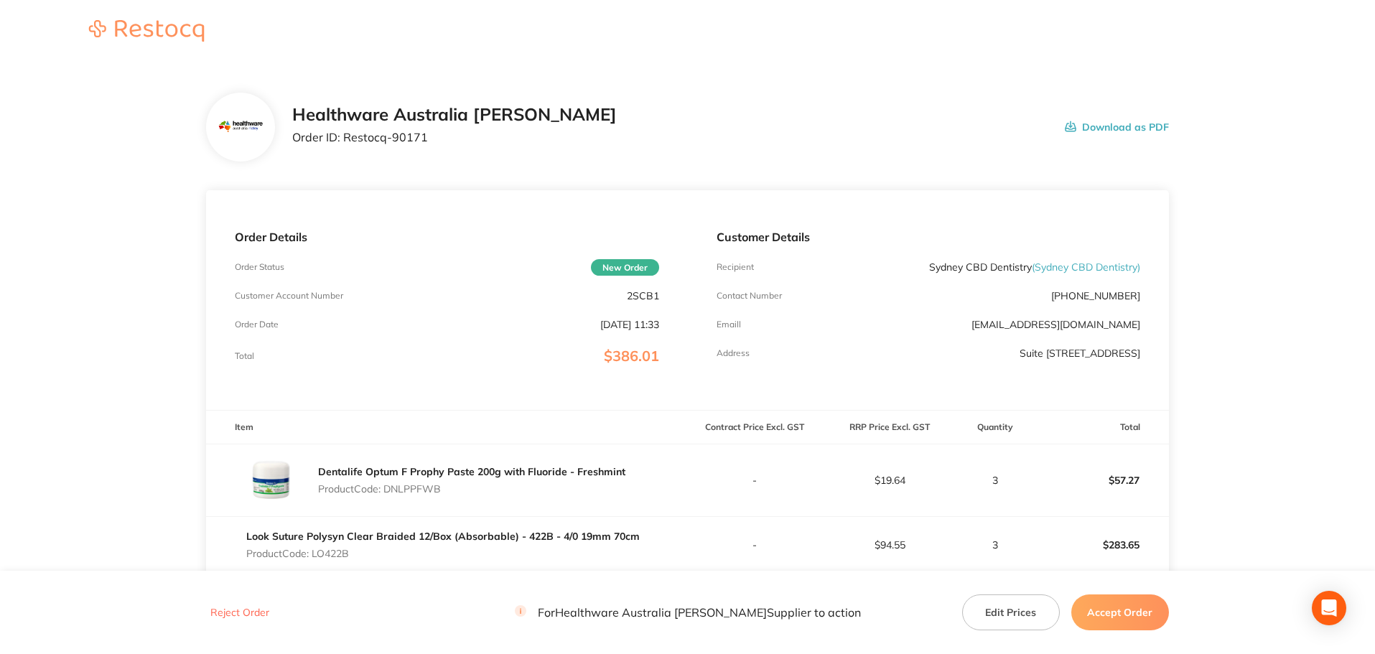
click at [427, 144] on p "Order ID: Restocq- 90171" at bounding box center [454, 137] width 325 height 13
drag, startPoint x: 1027, startPoint y: 268, endPoint x: 909, endPoint y: 261, distance: 118.0
click at [909, 261] on div "Recipient Sydney CBD Dentistry ( Sydney CBD Dentistry )" at bounding box center [929, 266] width 424 height 11
copy p "Sydney CBD Dentistry"
drag, startPoint x: 424, startPoint y: 144, endPoint x: 343, endPoint y: 151, distance: 81.4
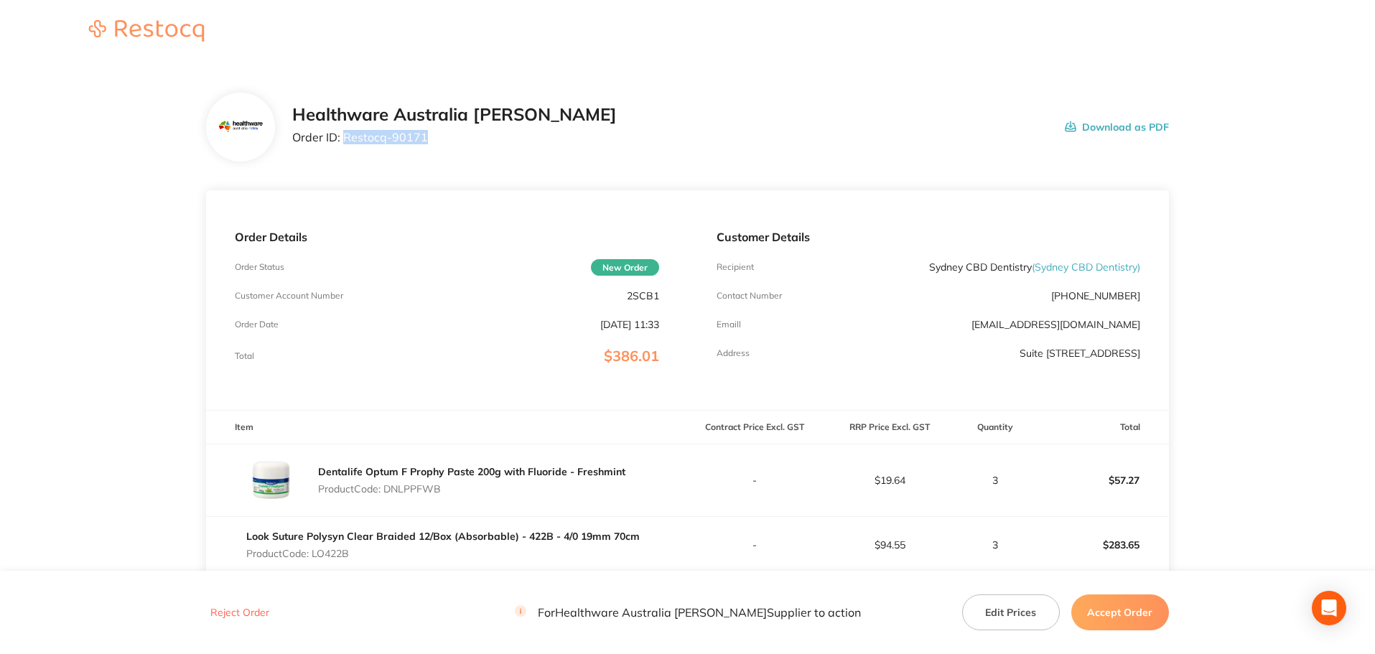
click at [343, 151] on div "Healthware Australia [PERSON_NAME] Order ID: Restocq- 90171 Download as PDF" at bounding box center [687, 127] width 963 height 69
copy p "Restocq- 90171"
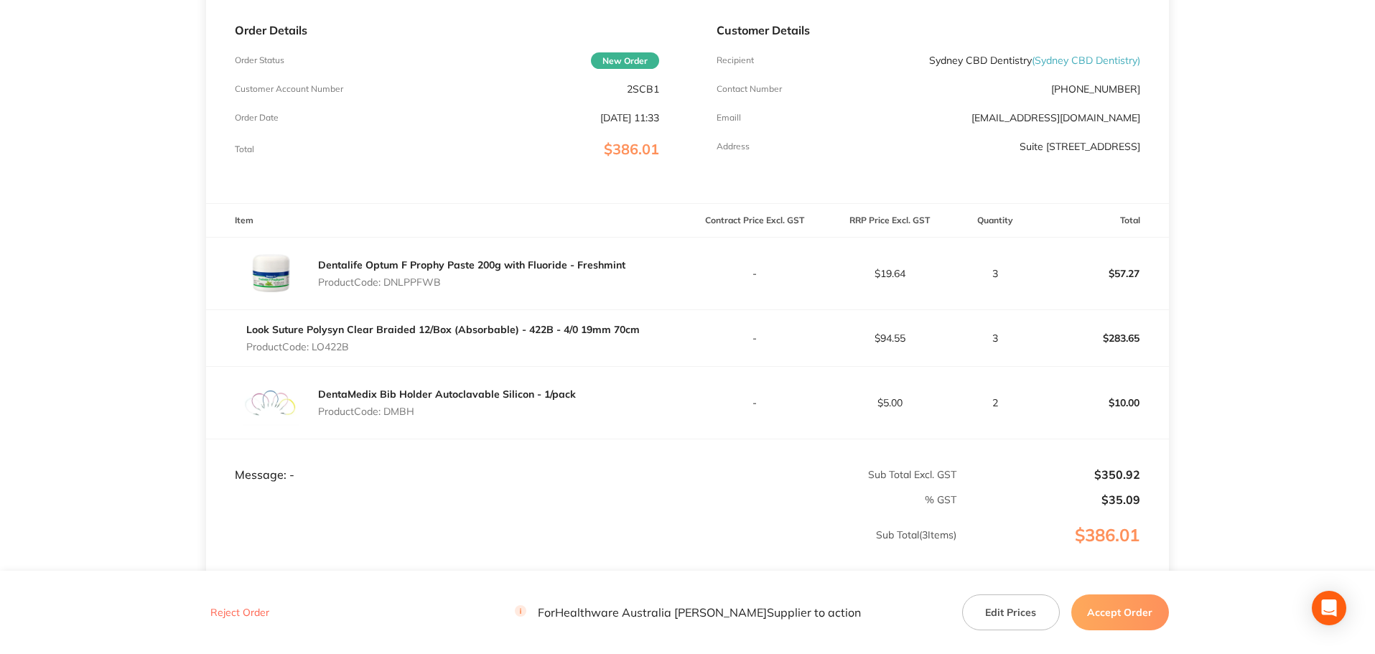
scroll to position [215, 0]
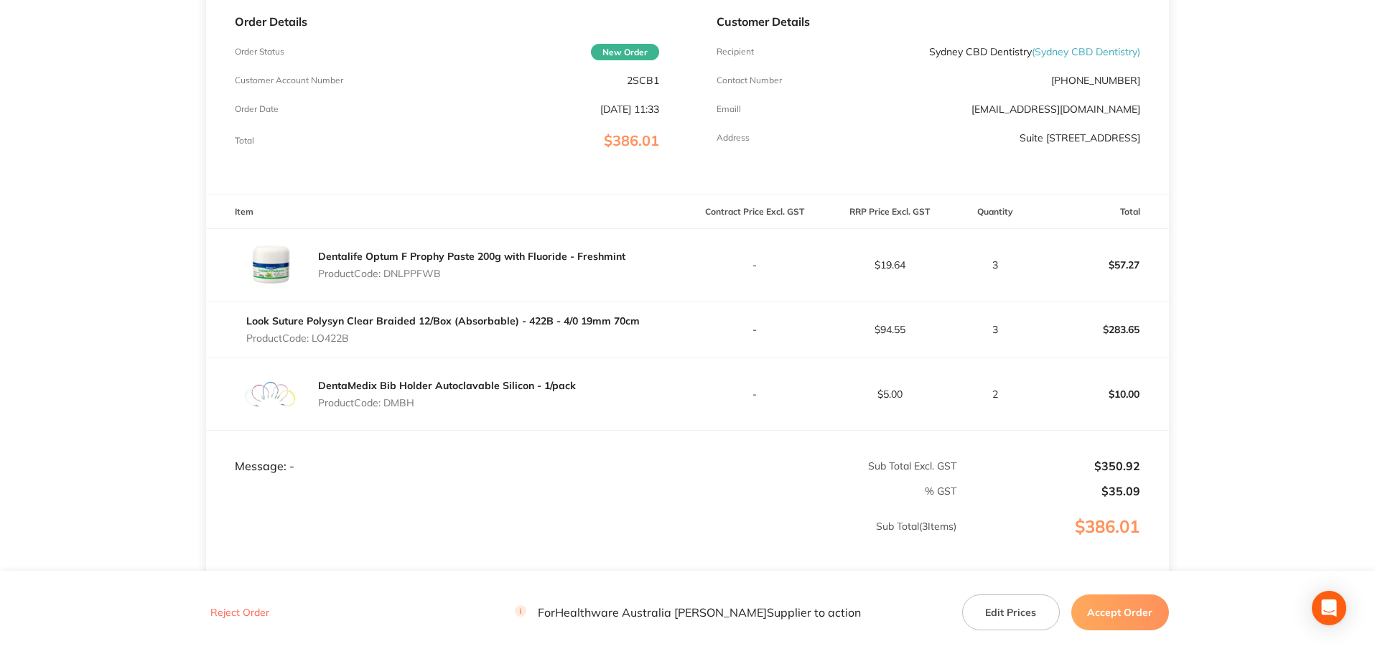
click at [425, 273] on p "Product Code: DNLPPFWB" at bounding box center [471, 273] width 307 height 11
copy p "DNLPPFWB"
click at [341, 337] on p "Product Code: LO422B" at bounding box center [443, 337] width 394 height 11
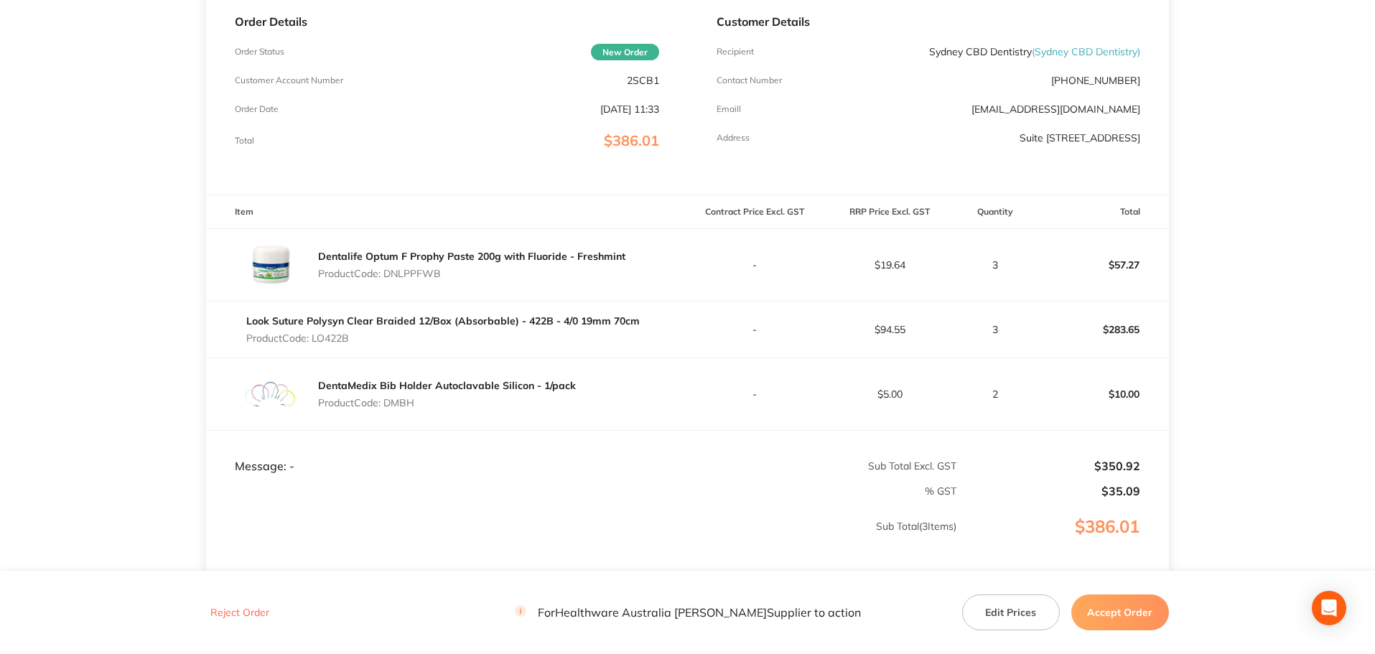
copy p "LO422B"
click at [413, 404] on p "Product Code: DMBH" at bounding box center [447, 402] width 258 height 11
click at [411, 400] on p "Product Code: DMBH" at bounding box center [447, 402] width 258 height 11
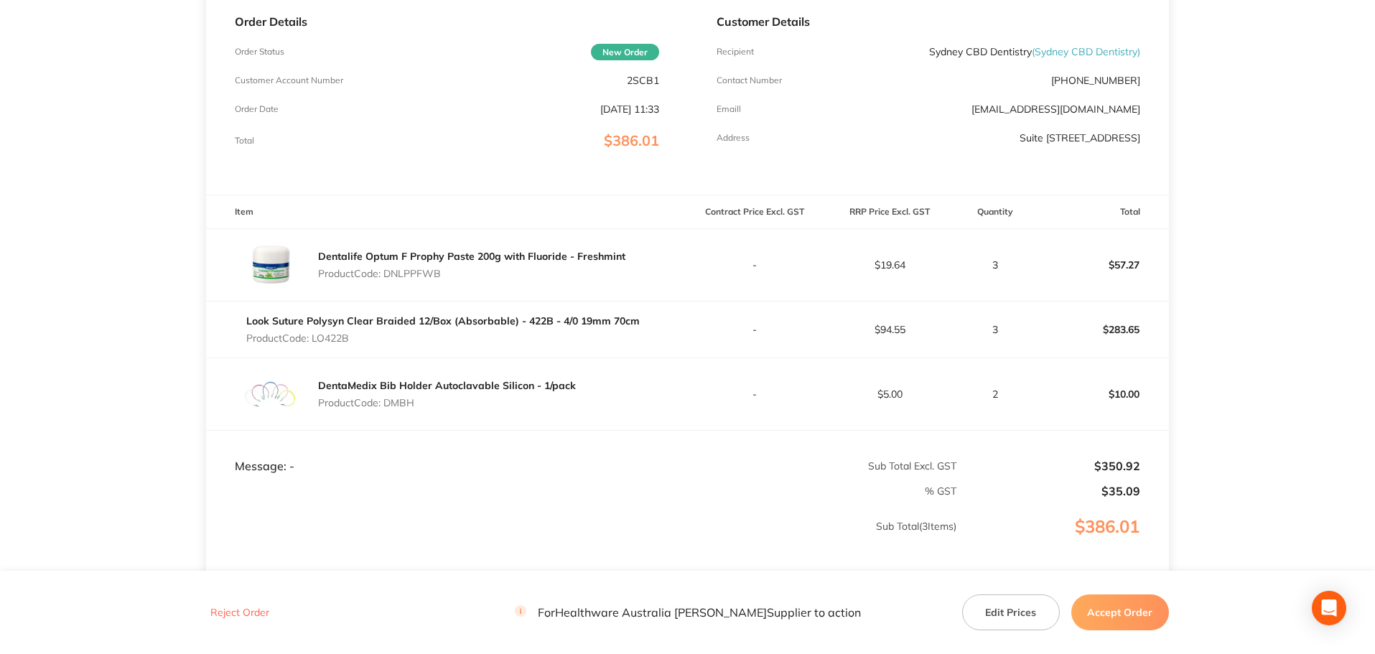
copy p "DMBH"
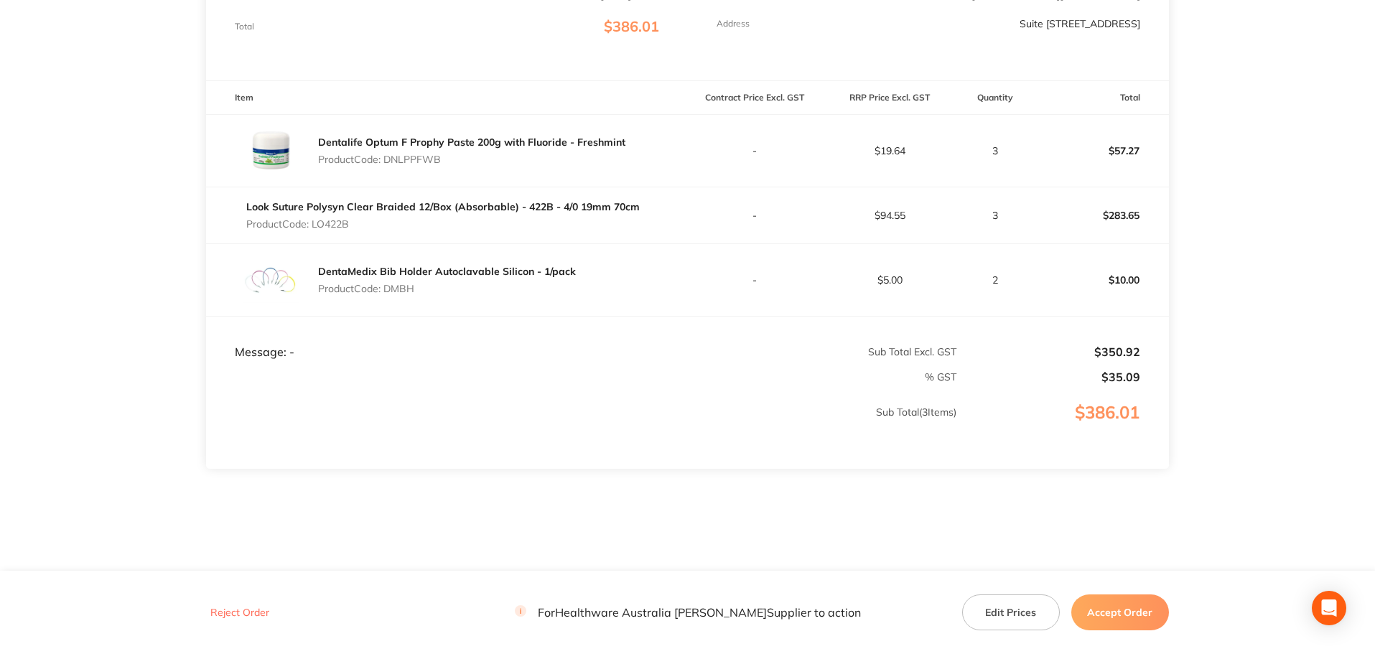
scroll to position [343, 0]
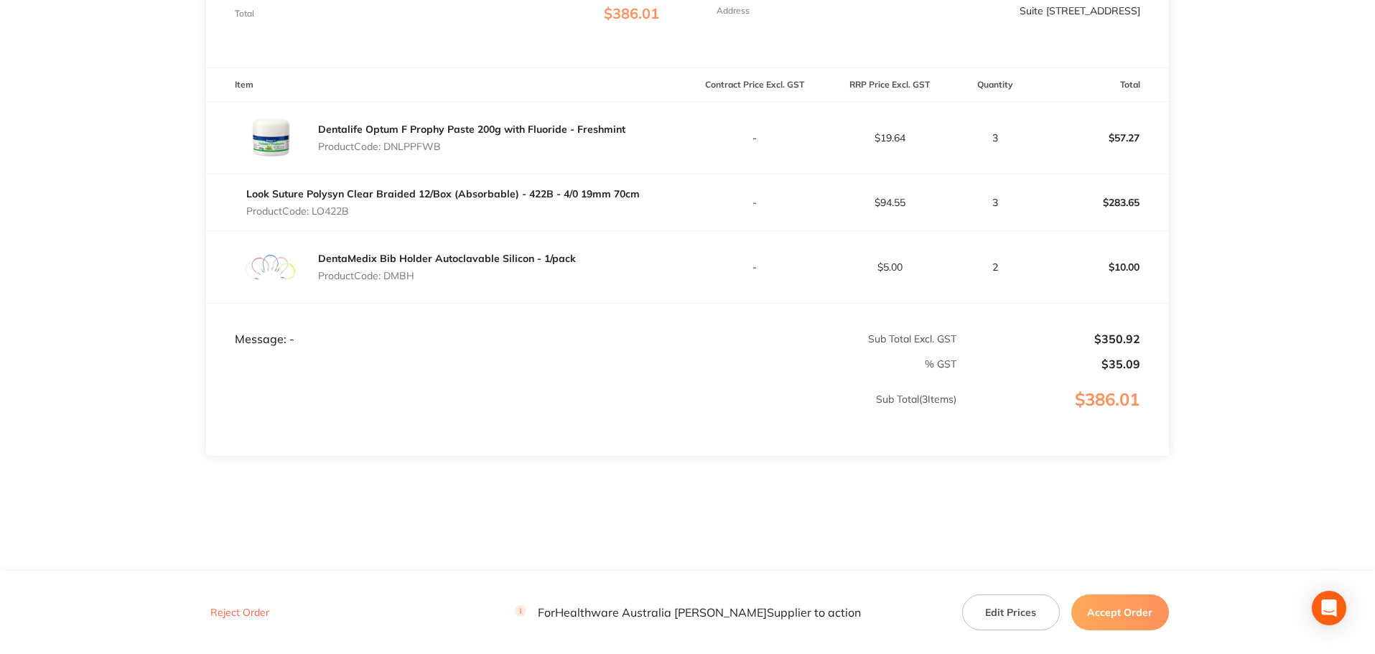
click at [1100, 610] on button "Accept Order" at bounding box center [1120, 613] width 98 height 36
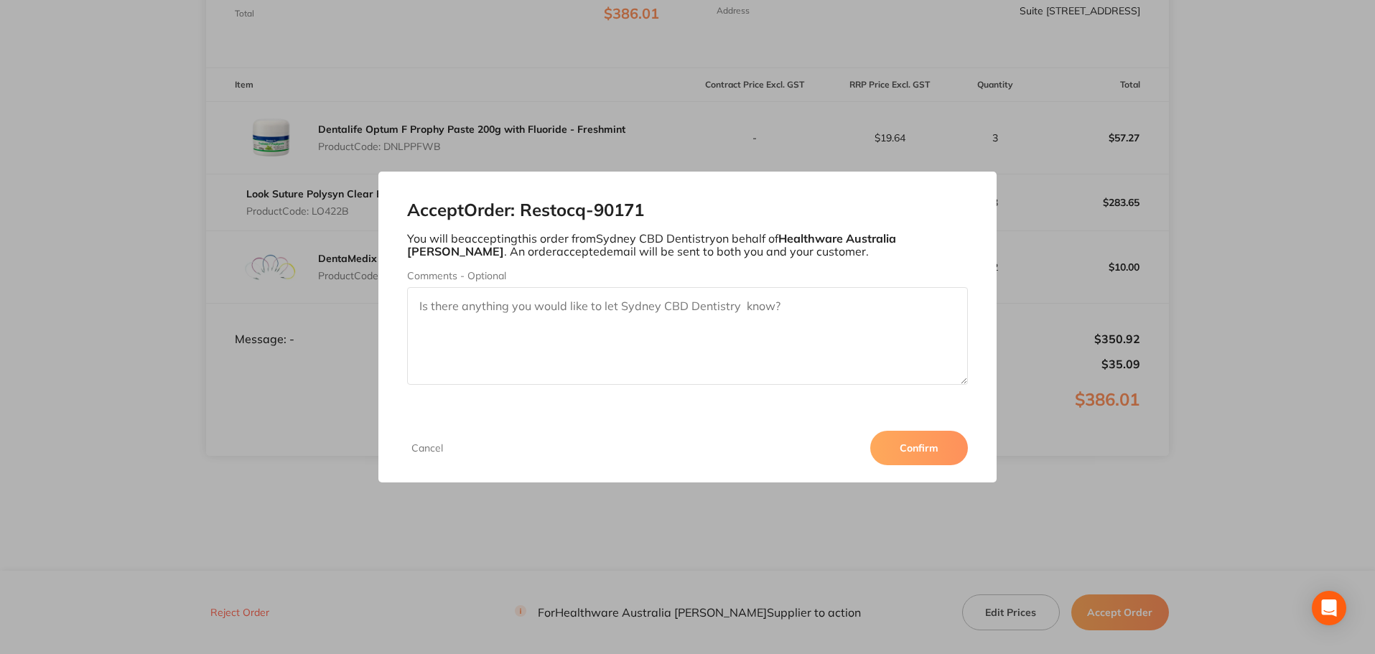
click at [926, 446] on button "Confirm" at bounding box center [919, 448] width 98 height 34
